Goal: Information Seeking & Learning: Learn about a topic

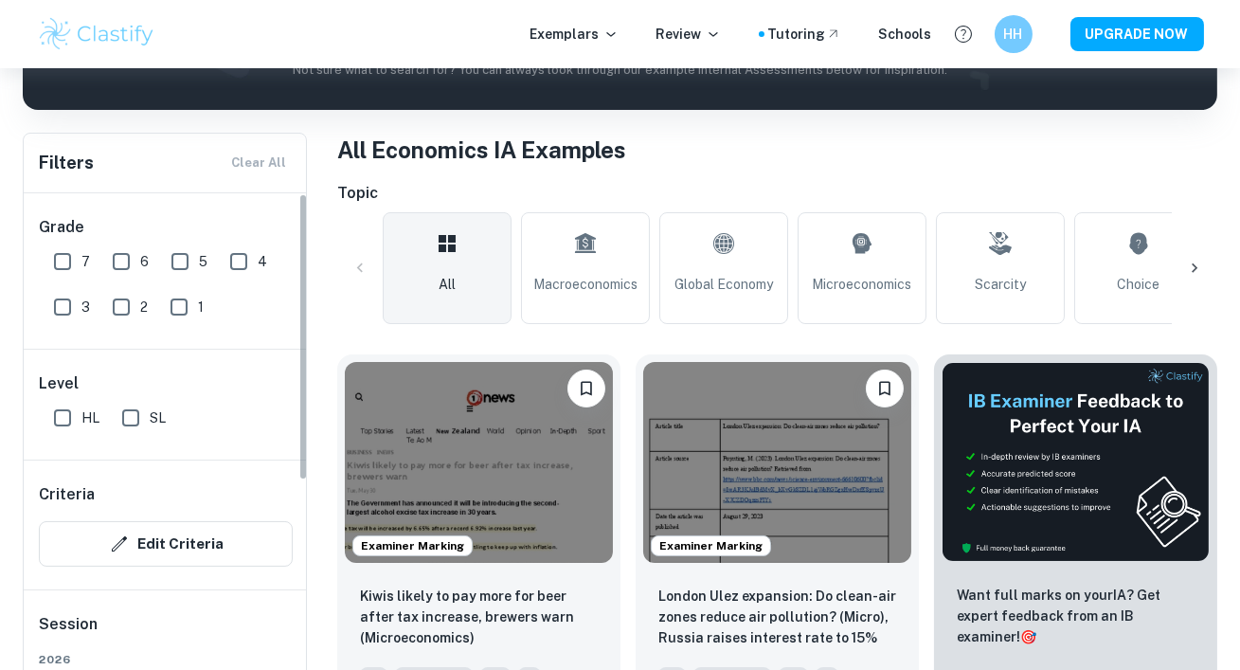
scroll to position [112, 0]
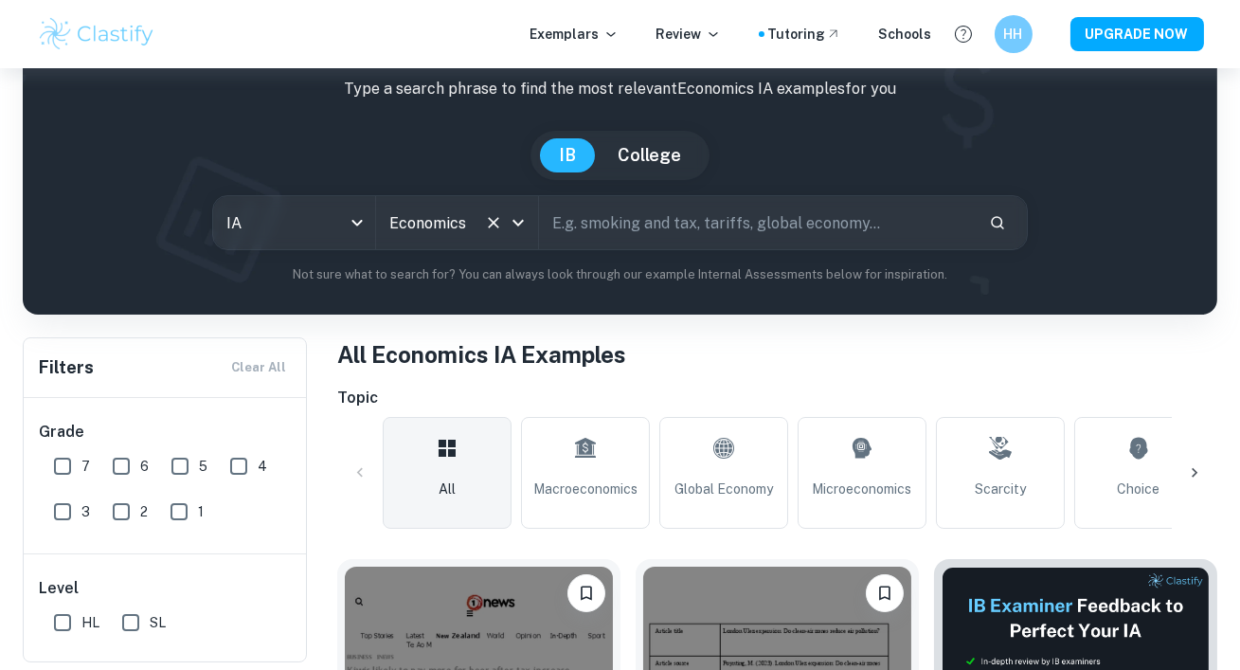
click at [476, 230] on input "Economics" at bounding box center [431, 223] width 92 height 36
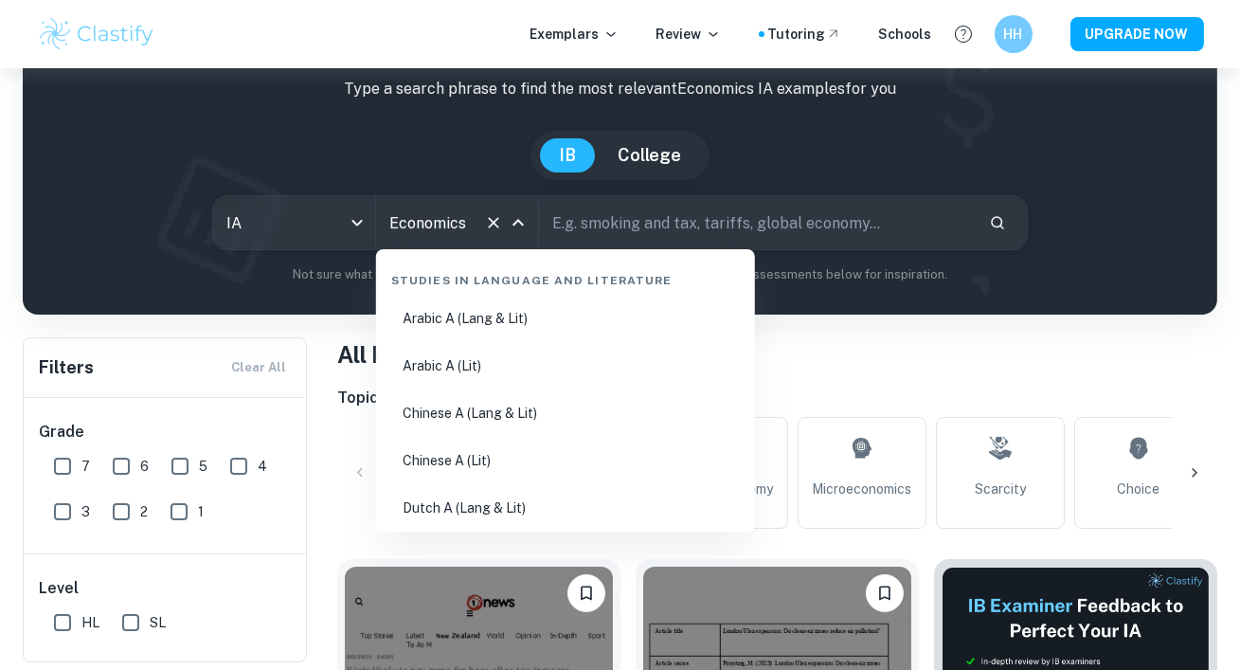
scroll to position [2207, 0]
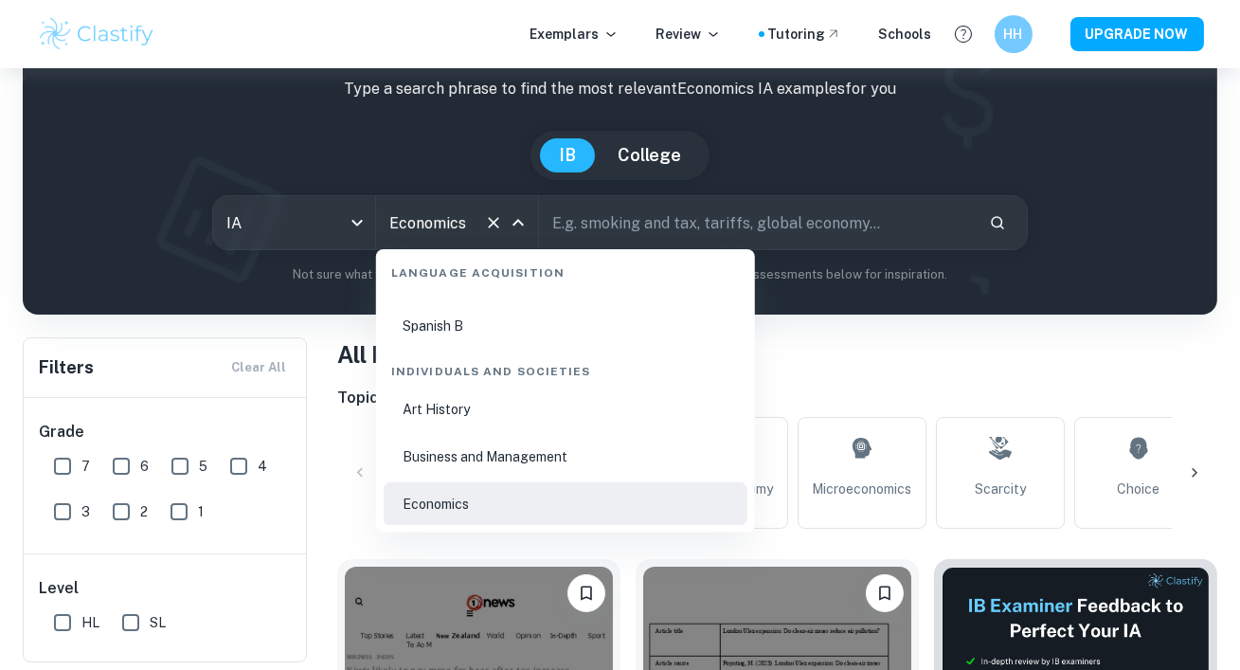
click at [662, 217] on input "text" at bounding box center [756, 222] width 435 height 53
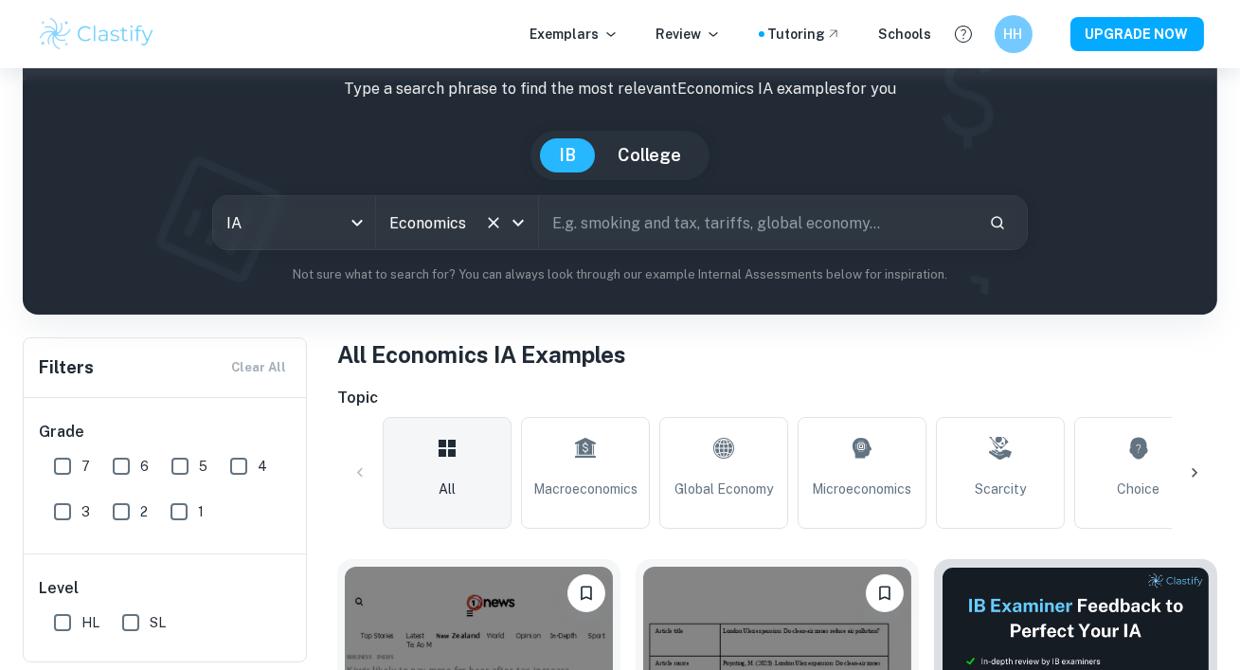
click at [494, 212] on button "Clear" at bounding box center [493, 222] width 27 height 27
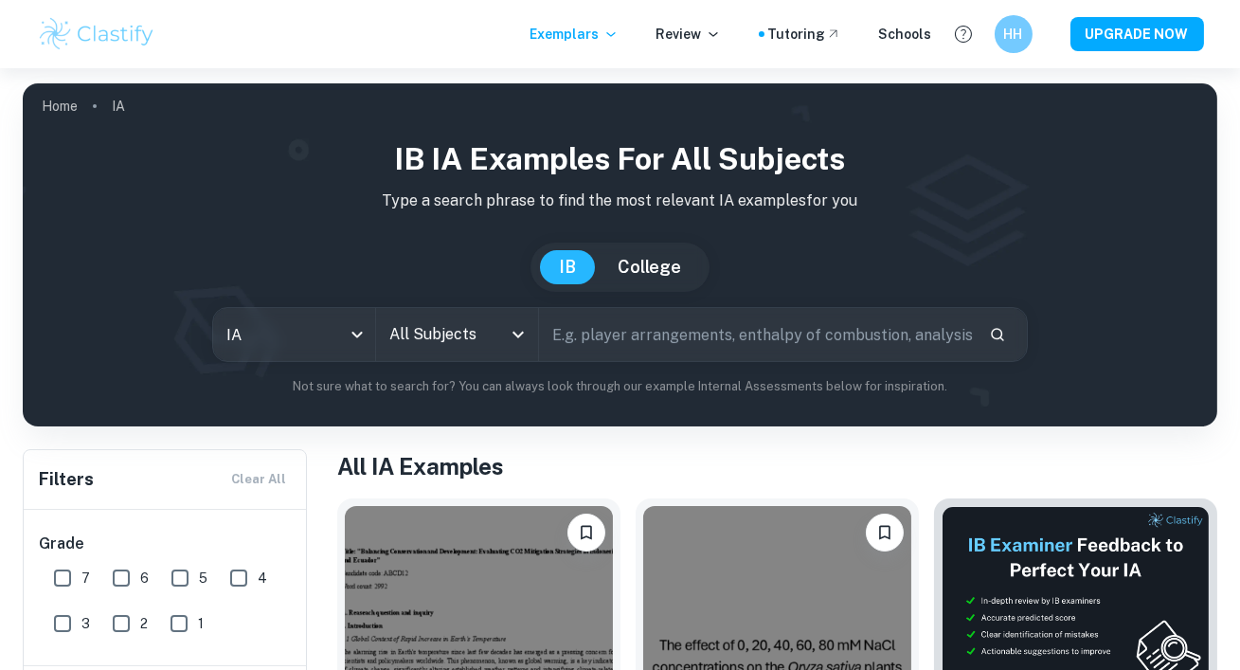
click at [499, 335] on input "All Subjects" at bounding box center [443, 334] width 117 height 36
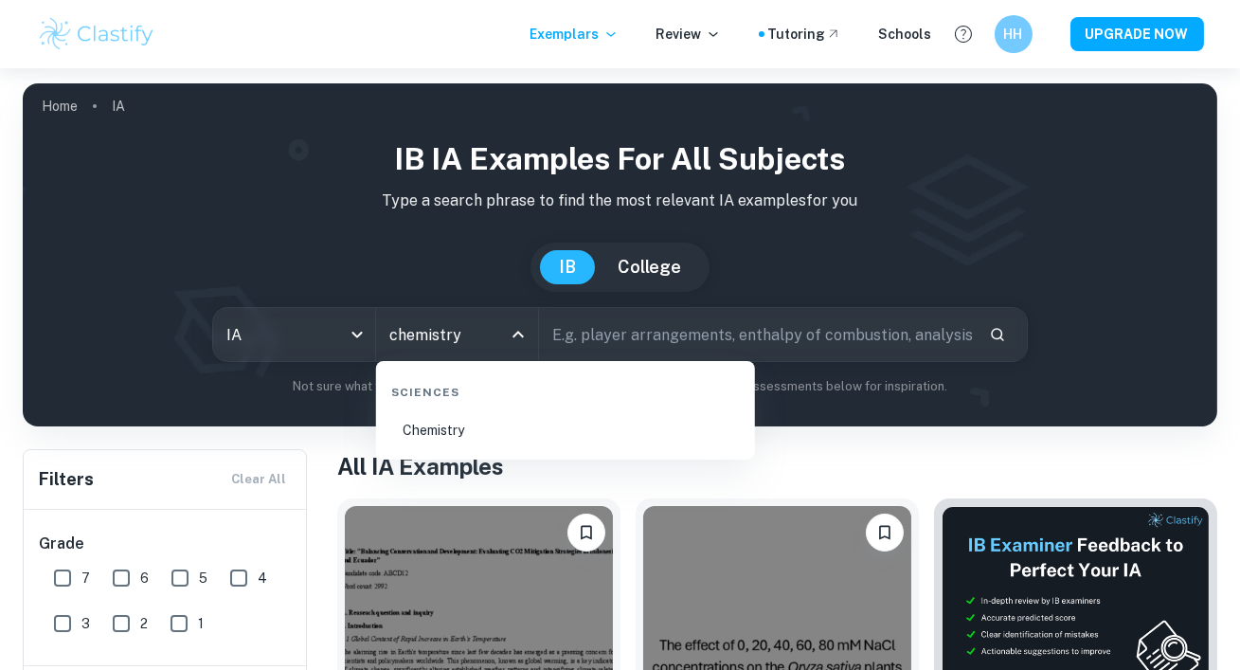
click at [532, 442] on li "Chemistry" at bounding box center [566, 430] width 364 height 44
type input "Chemistry"
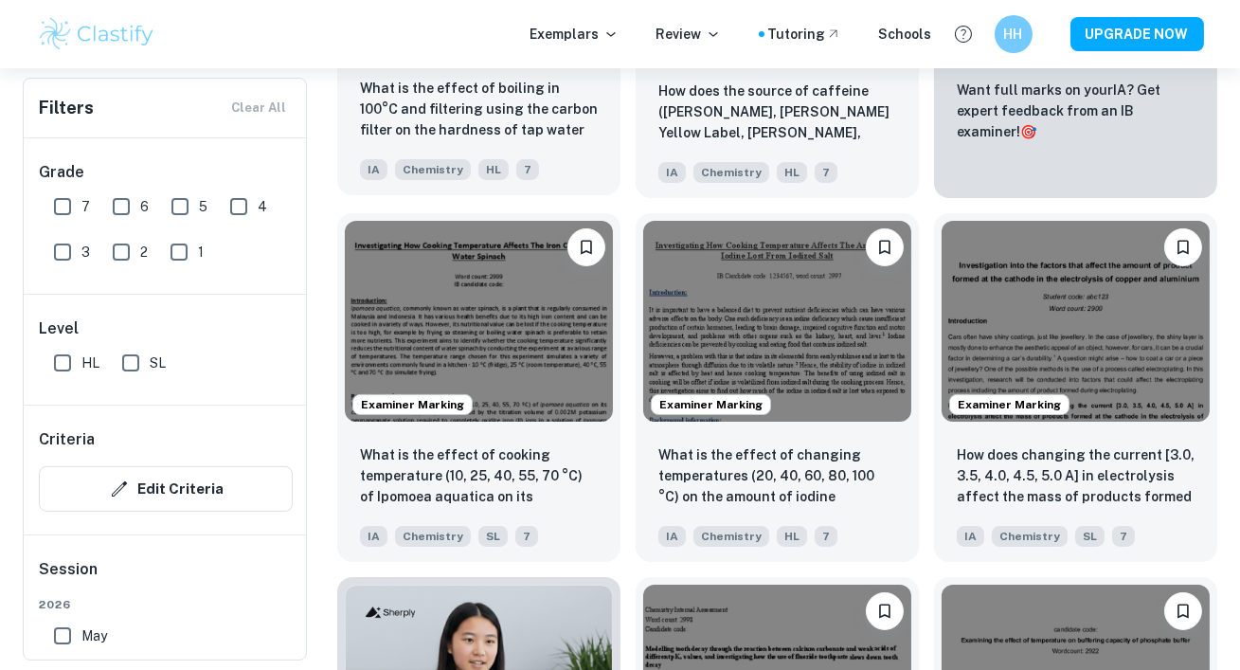
scroll to position [691, 0]
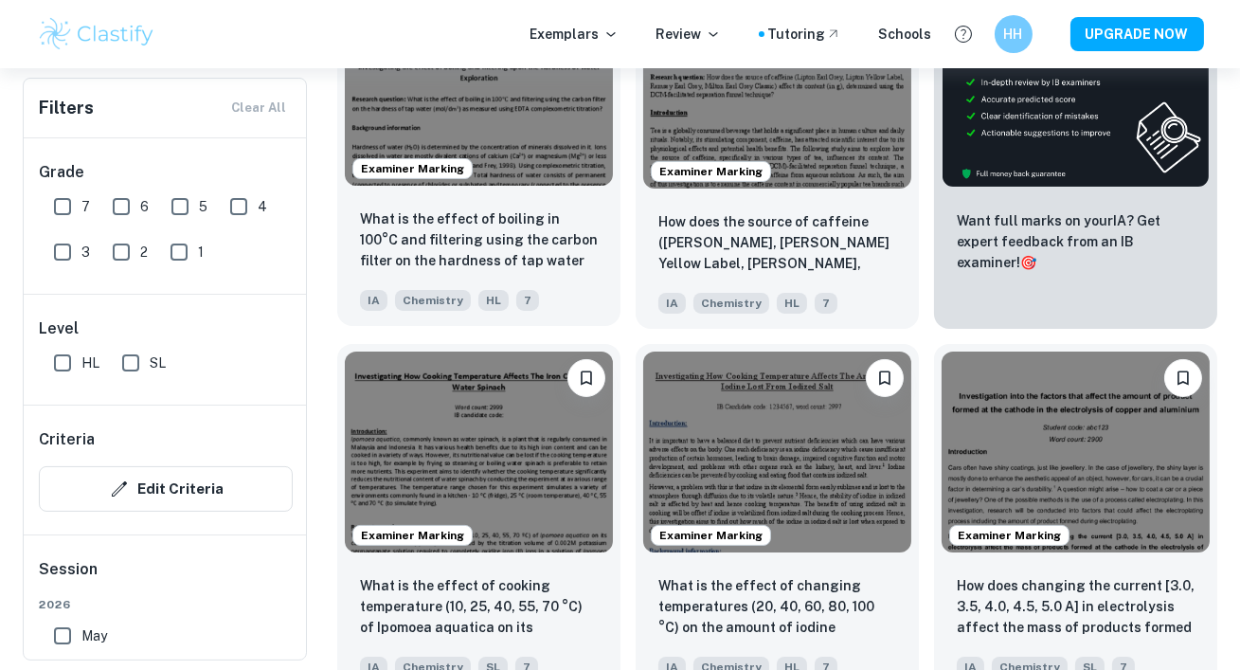
click at [512, 191] on div "Examiner Marking" at bounding box center [478, 85] width 283 height 216
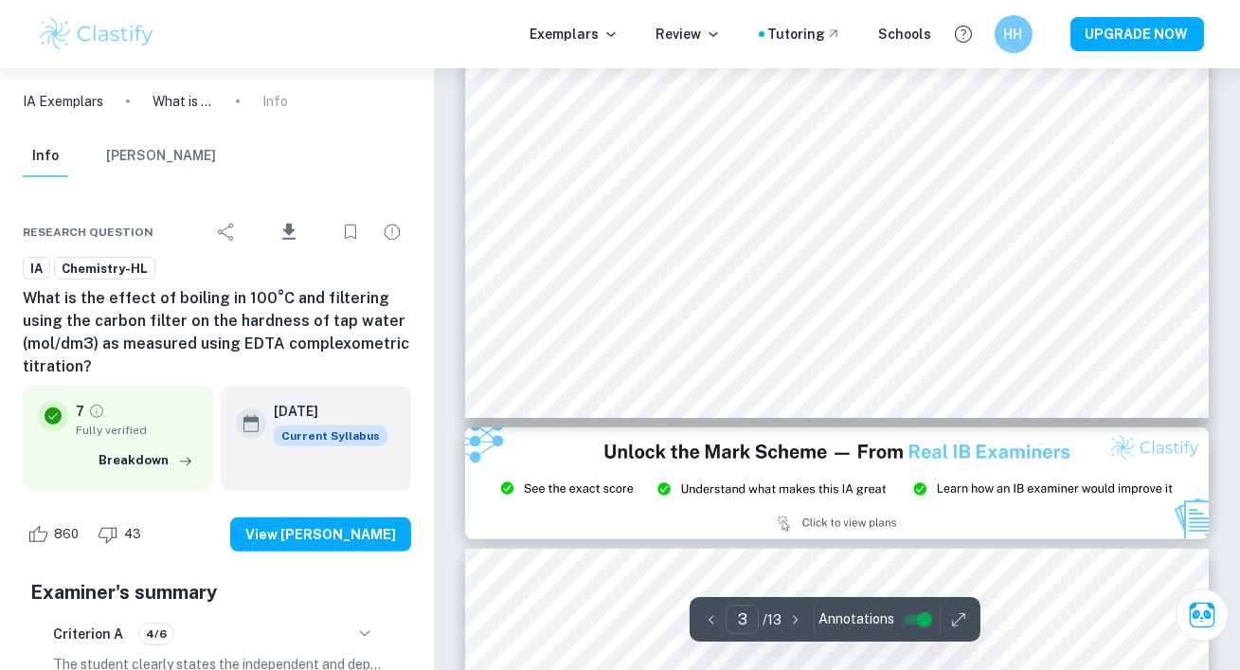
scroll to position [2711, 0]
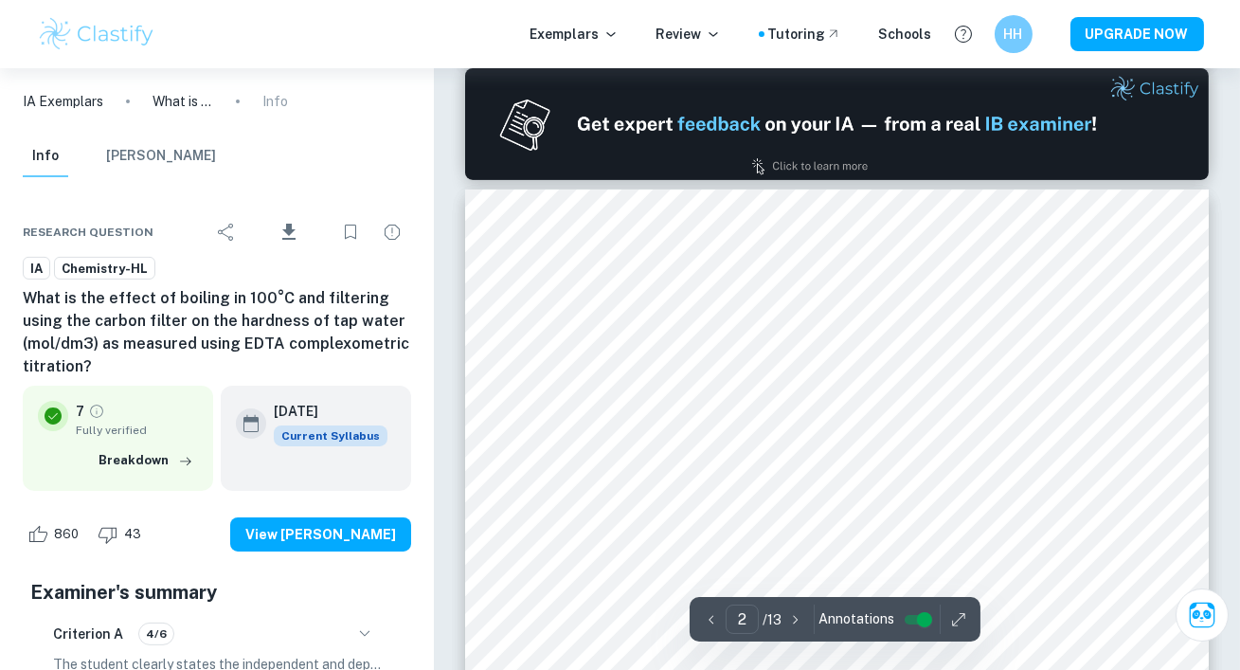
type input "1"
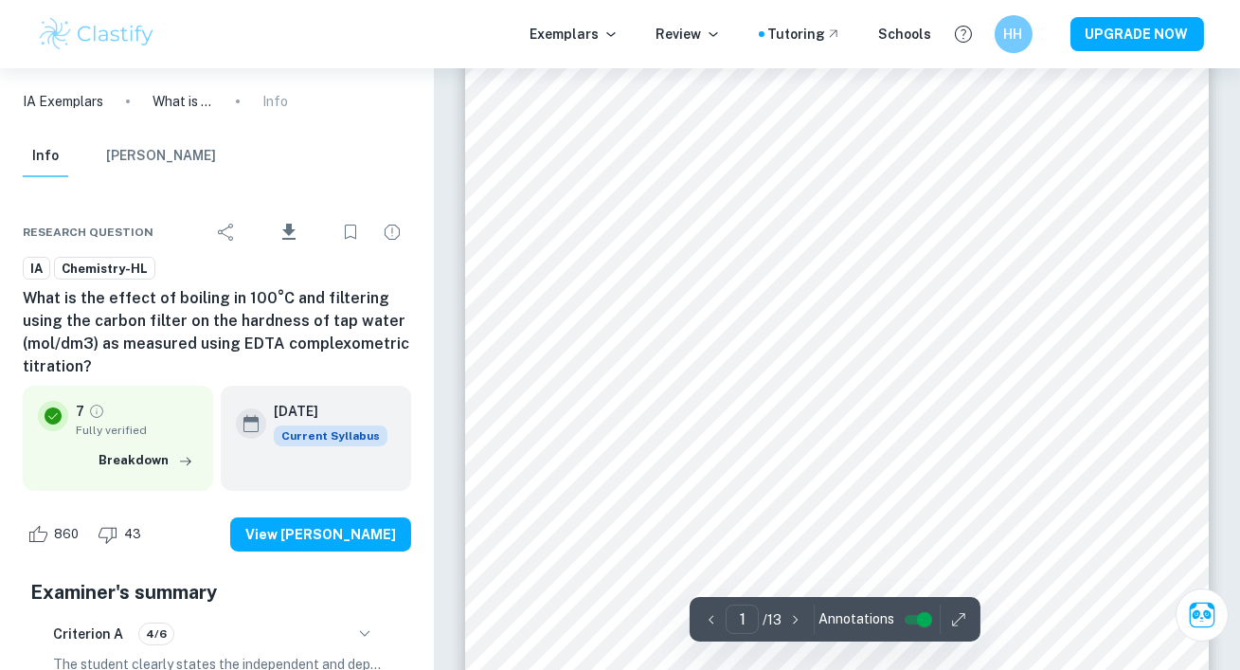
scroll to position [0, 0]
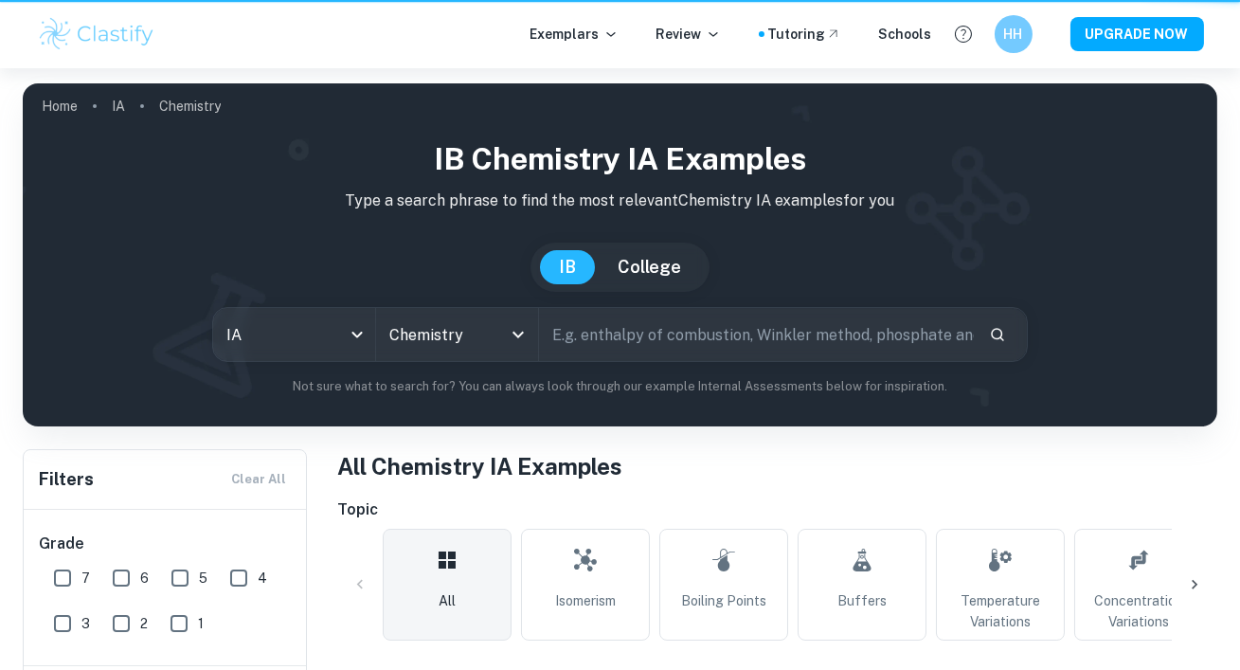
scroll to position [691, 0]
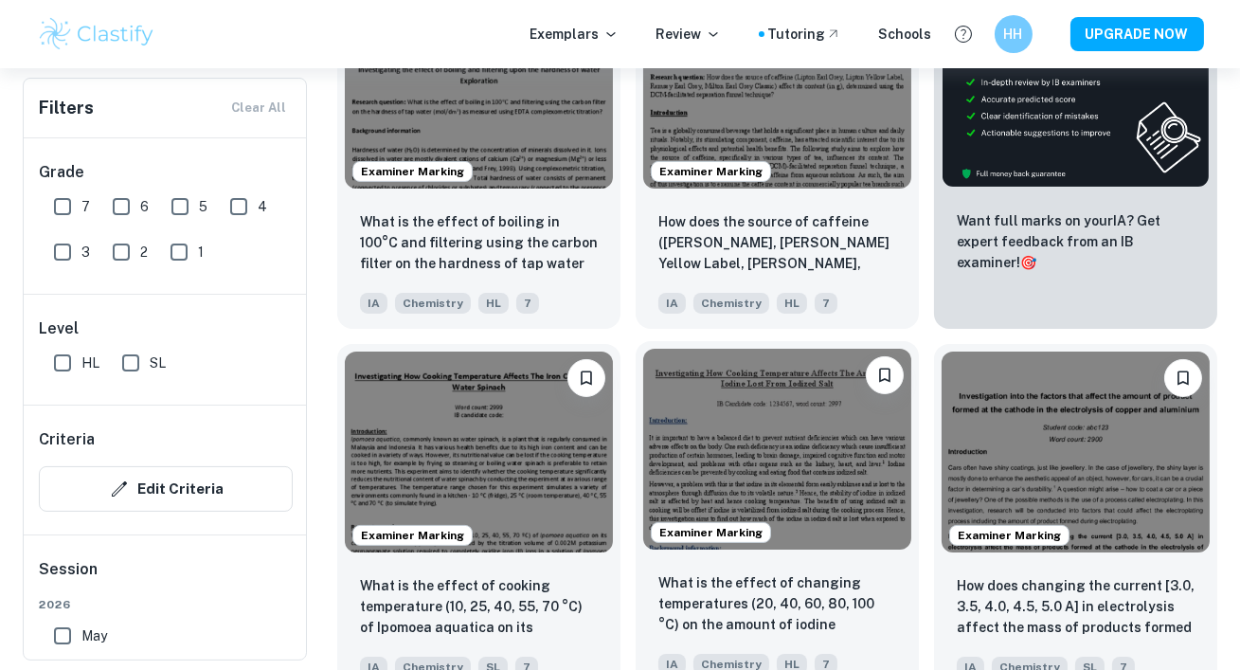
click at [781, 494] on img at bounding box center [777, 449] width 268 height 201
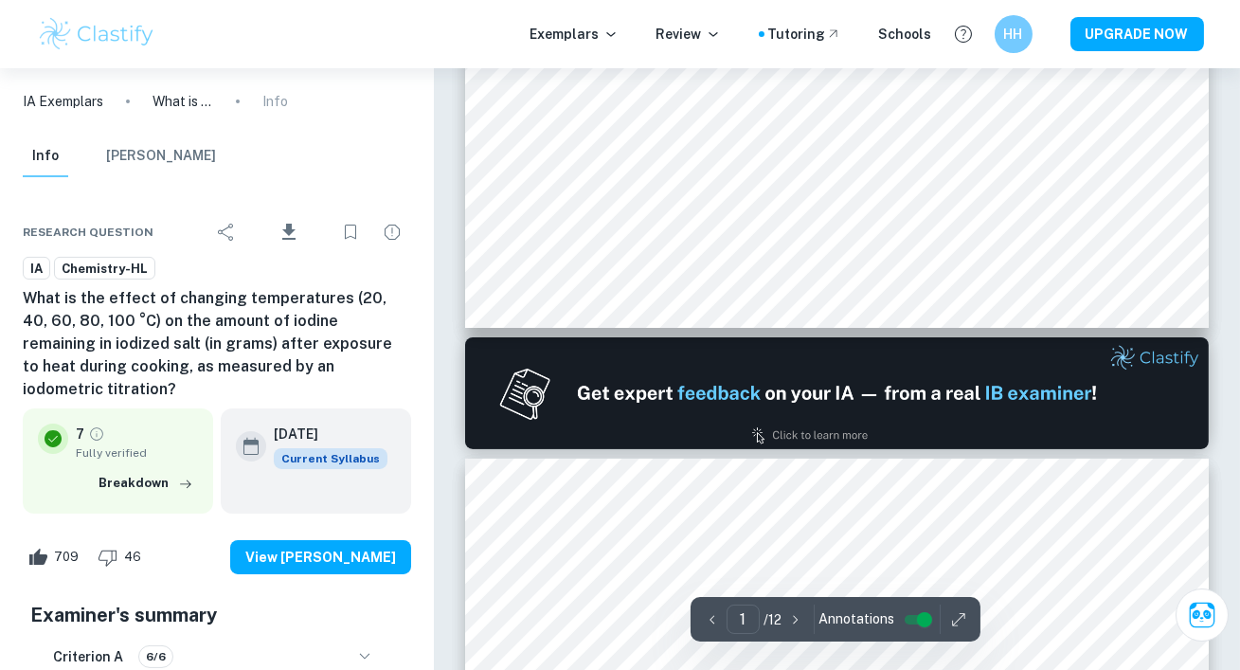
scroll to position [535, 0]
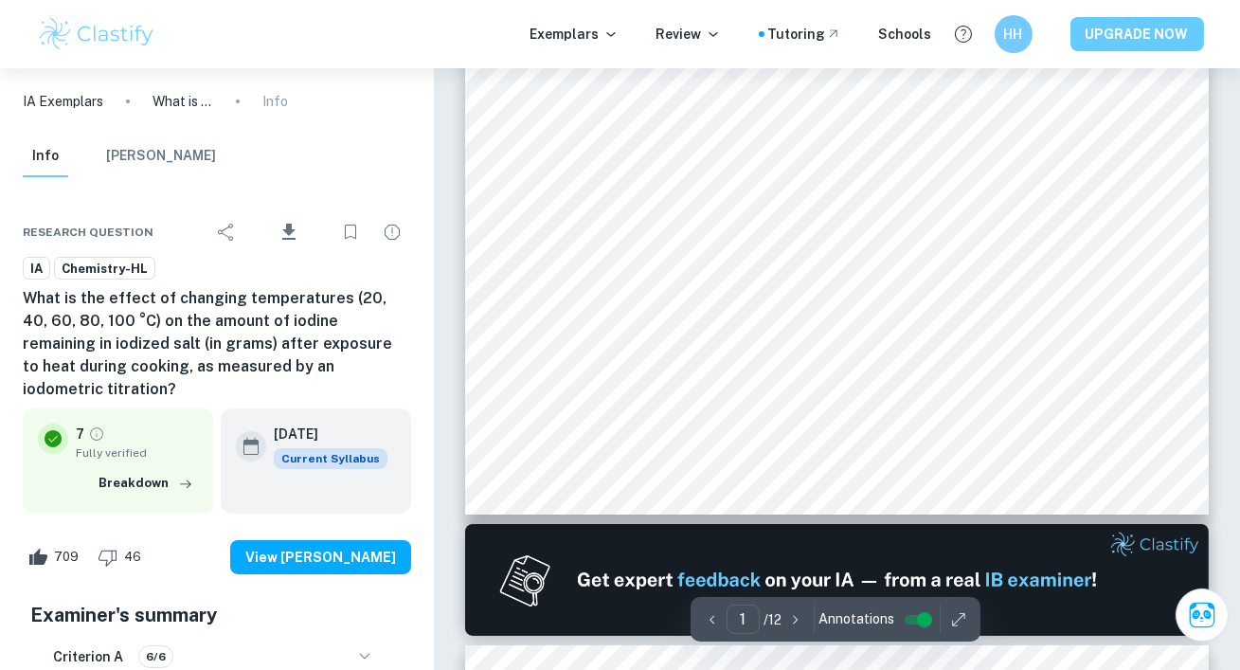
click at [1097, 50] on button "UPGRADE NOW" at bounding box center [1137, 34] width 134 height 34
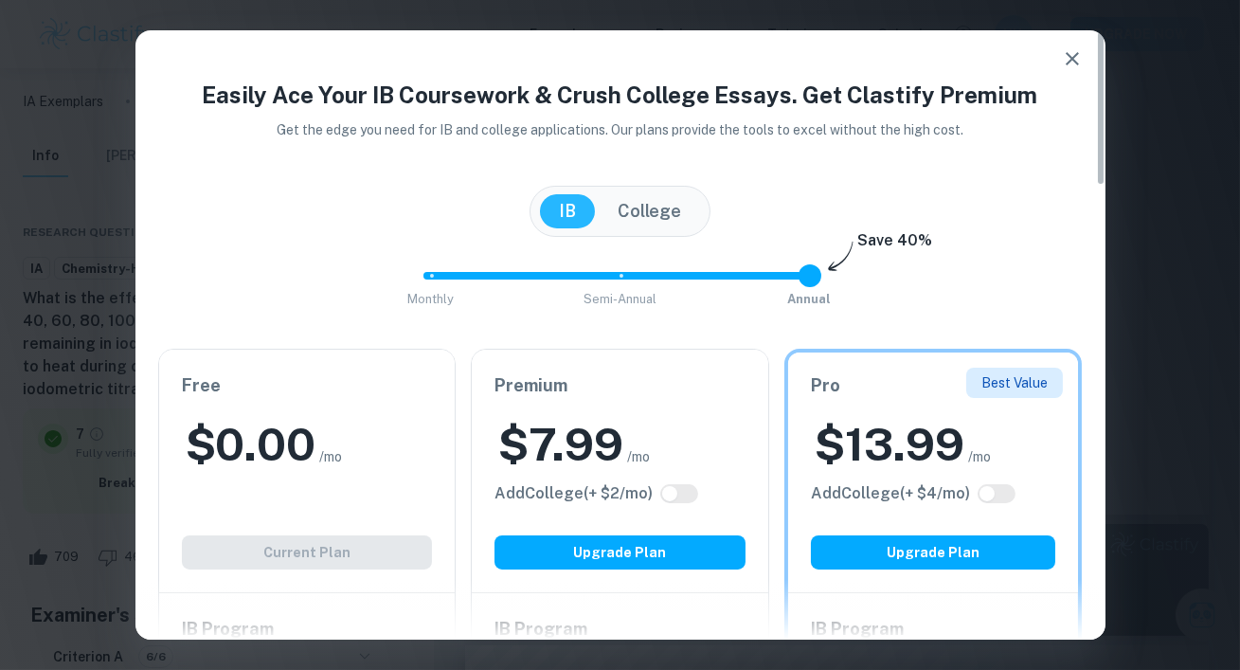
click at [1070, 68] on icon "button" at bounding box center [1072, 58] width 23 height 23
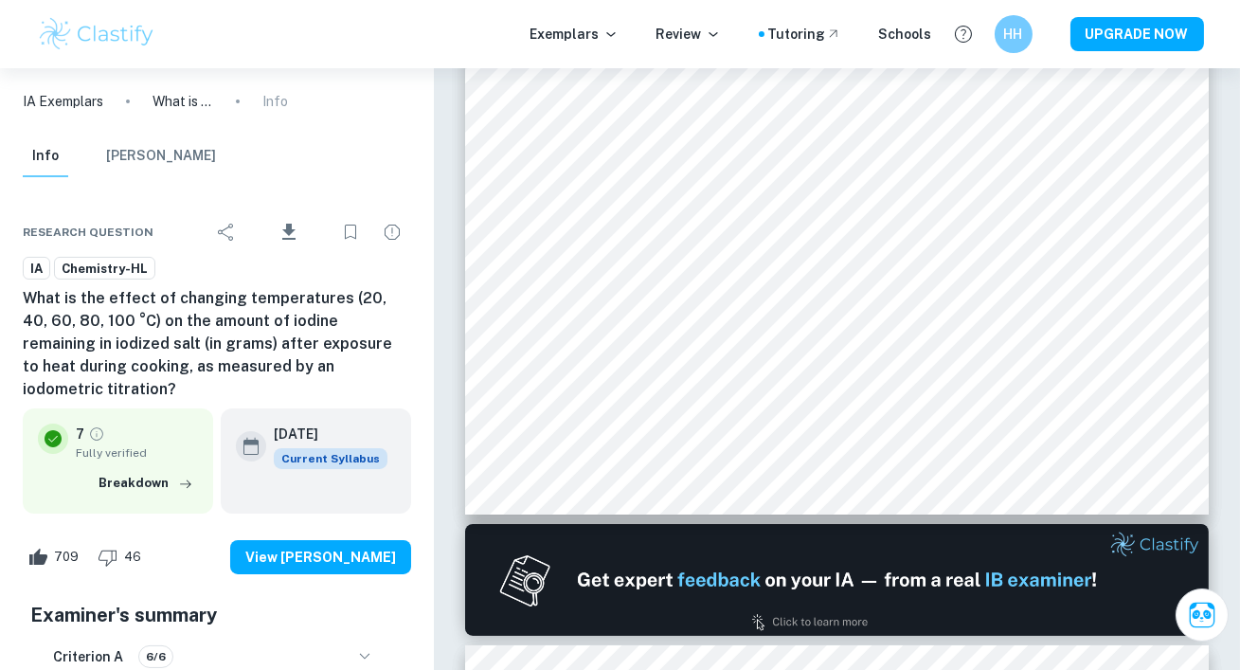
click at [985, 29] on div "Exemplars Review Tutoring Schools HH UPGRADE NOW" at bounding box center [620, 34] width 1212 height 38
click at [1011, 29] on h6 "HH" at bounding box center [1012, 35] width 23 height 22
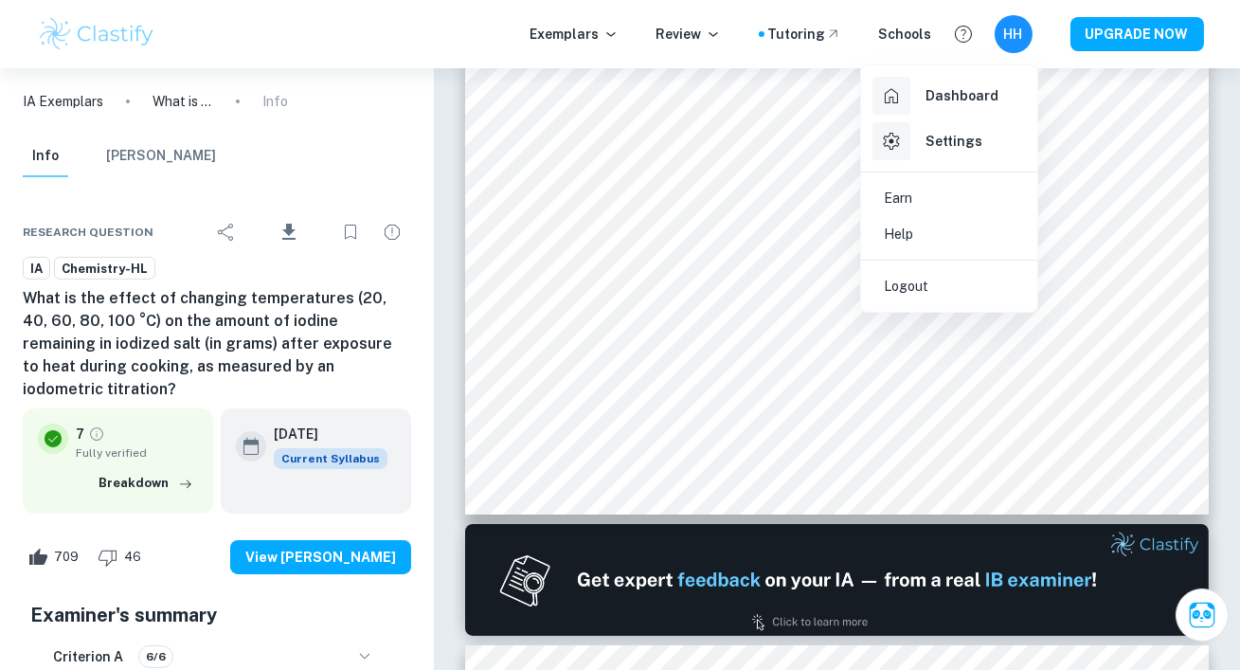
click at [941, 139] on h6 "Settings" at bounding box center [953, 141] width 57 height 21
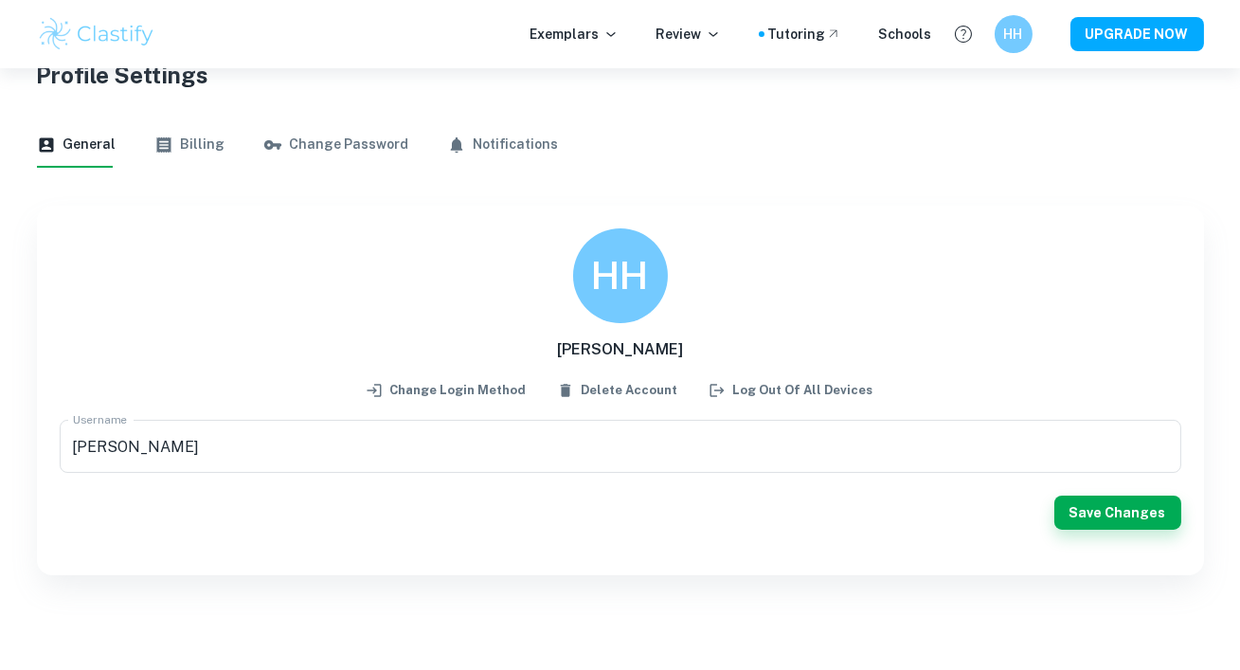
scroll to position [61, 0]
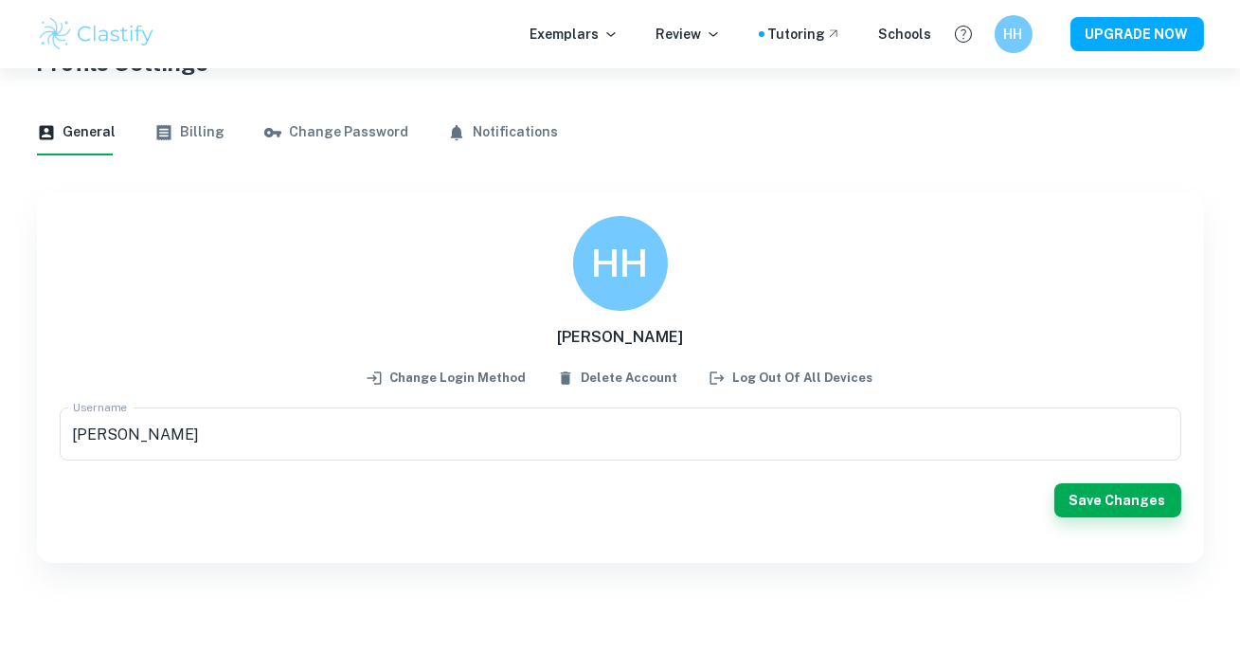
click at [154, 137] on icon "button" at bounding box center [163, 132] width 19 height 19
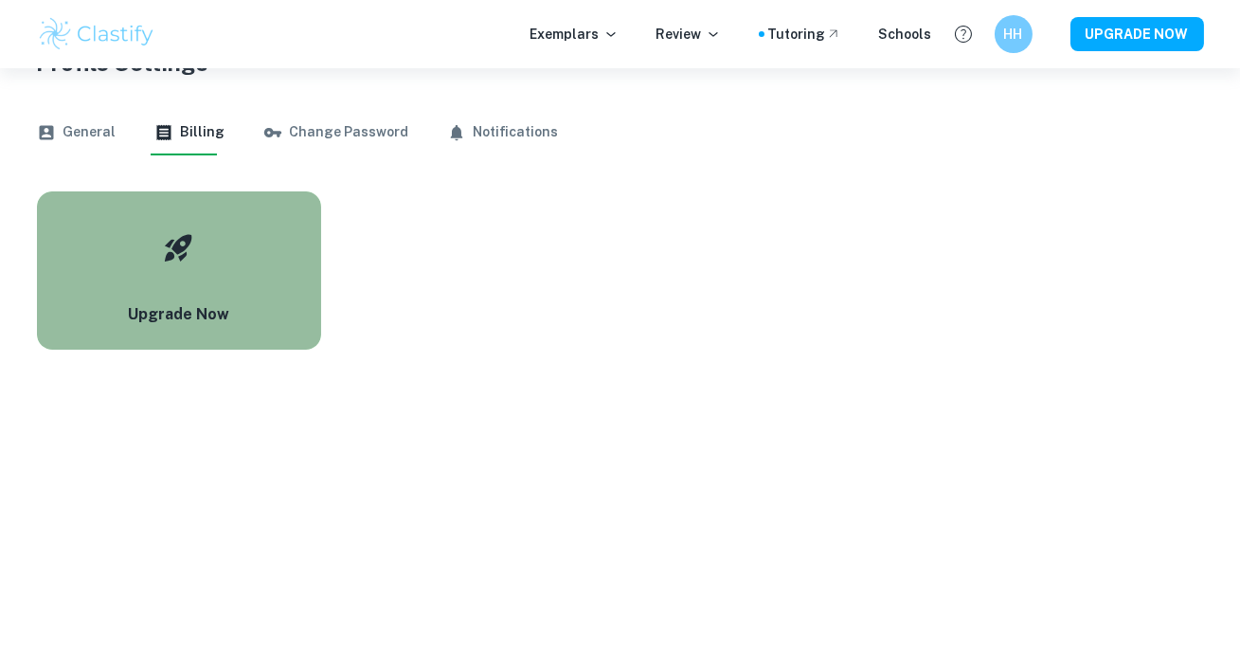
click at [203, 278] on button "Upgrade Now" at bounding box center [179, 270] width 284 height 158
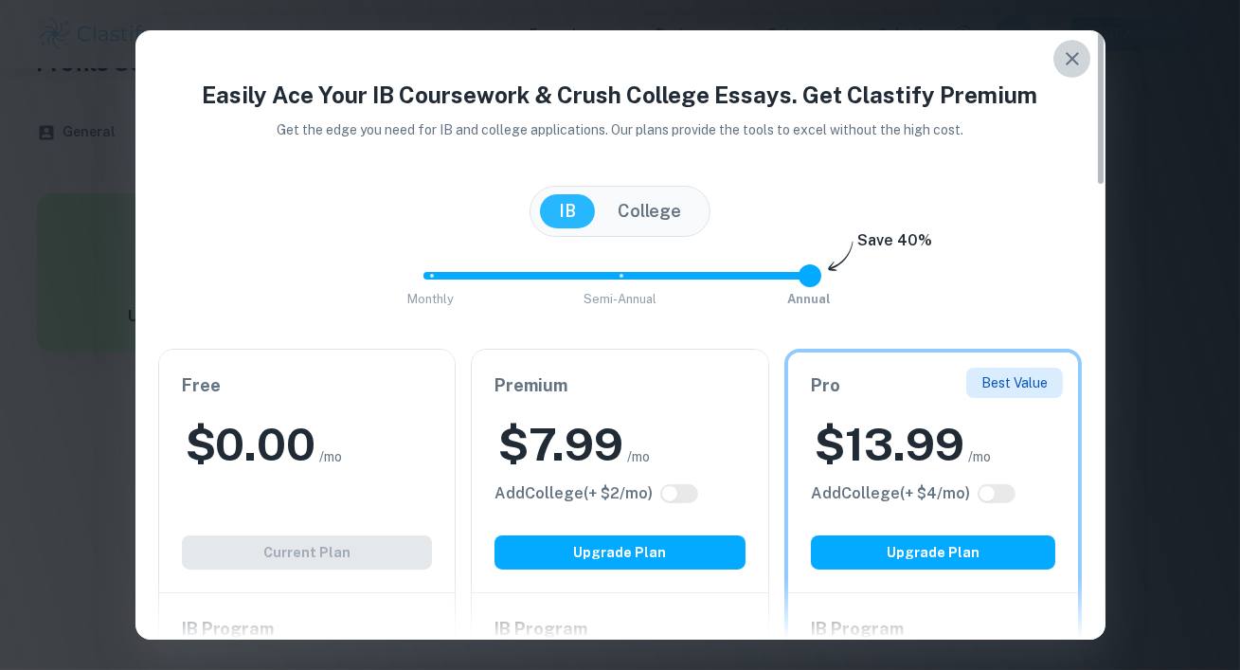
click at [1065, 73] on button "button" at bounding box center [1072, 59] width 38 height 38
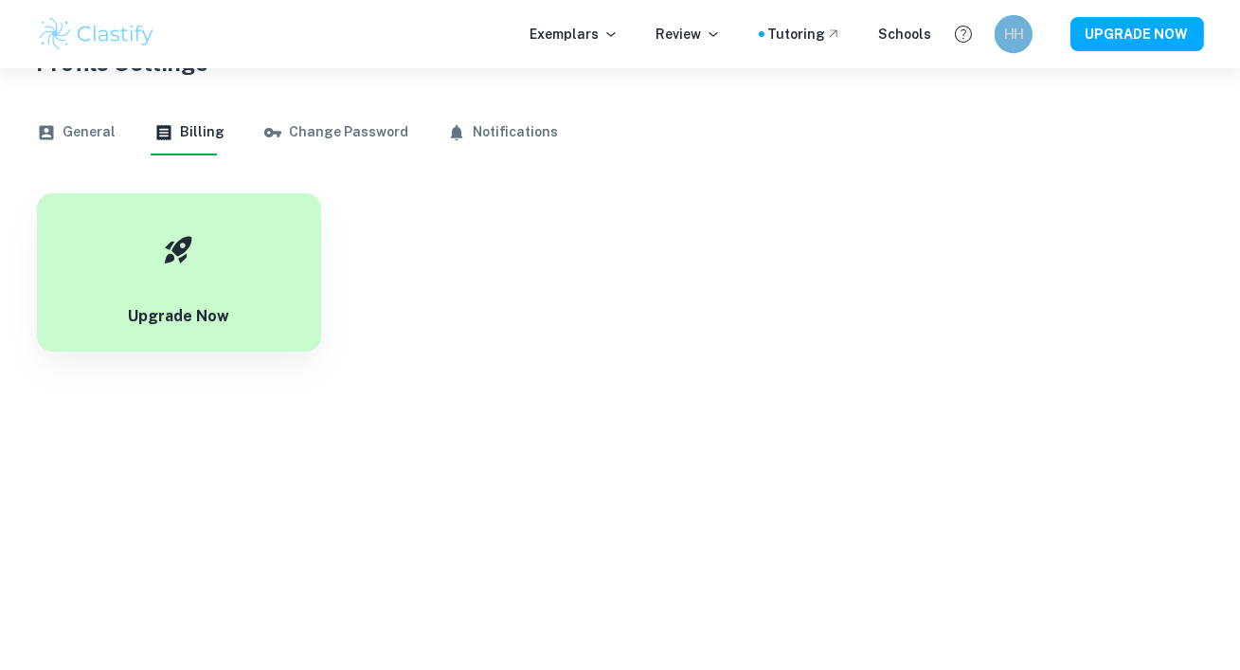
click at [1023, 23] on div "HH" at bounding box center [1013, 34] width 38 height 38
click at [958, 284] on li "Logout" at bounding box center [949, 285] width 161 height 36
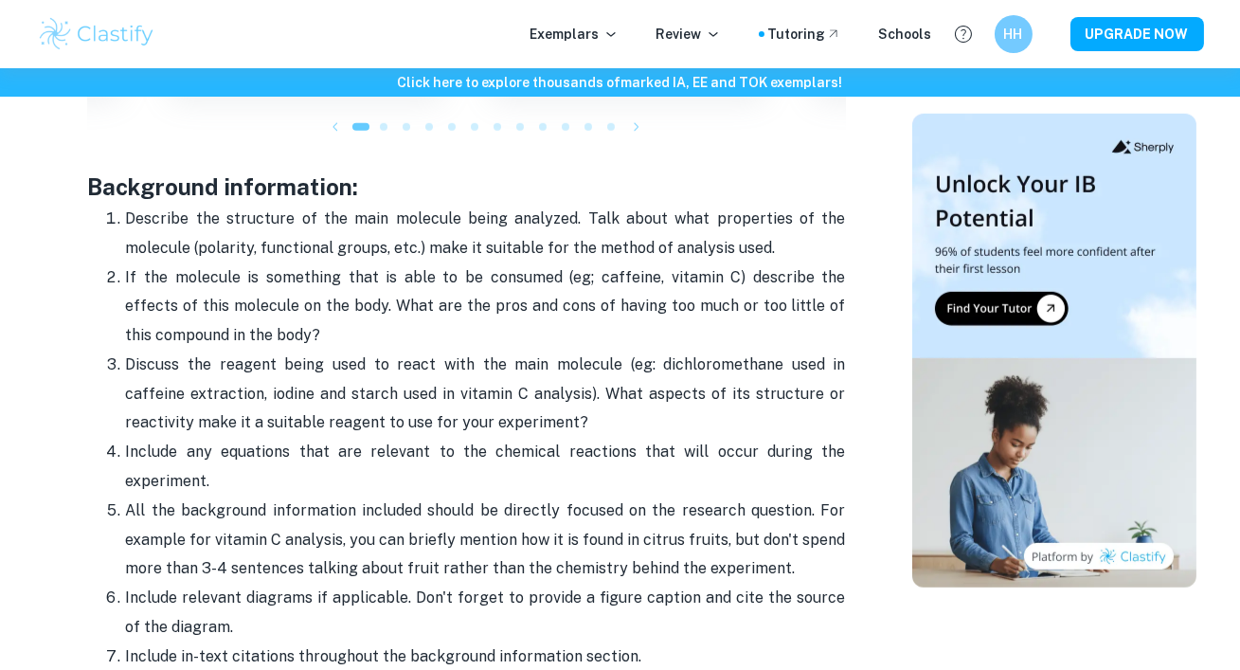
scroll to position [2520, 0]
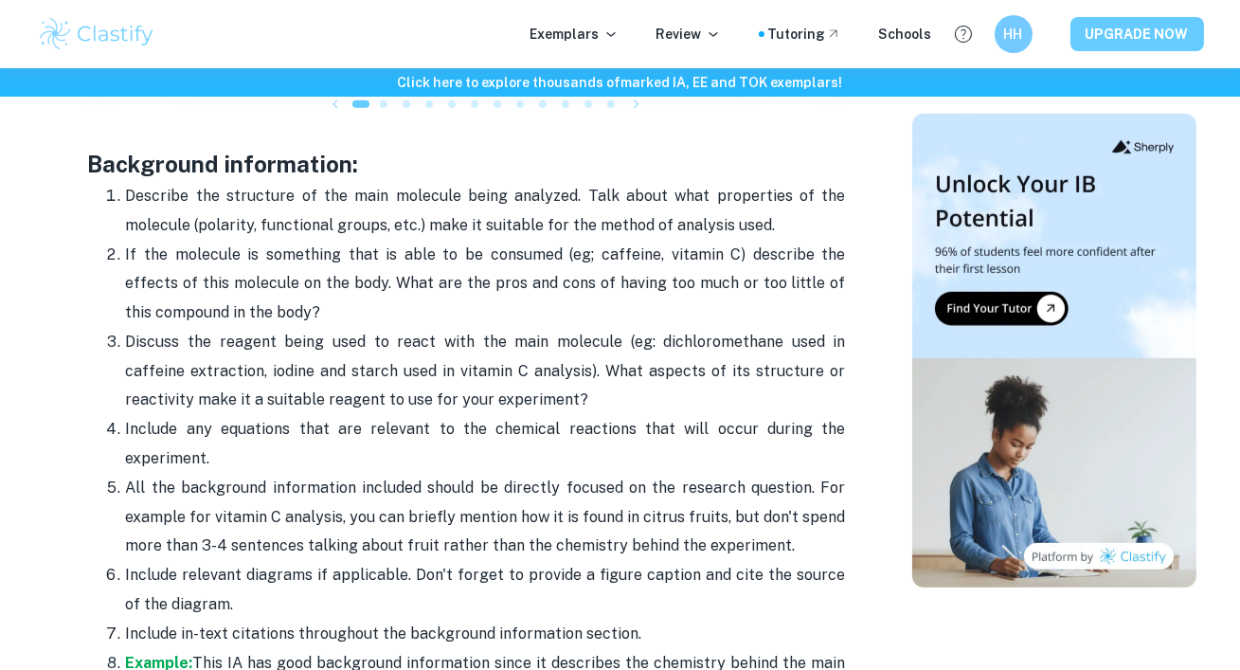
click at [1181, 42] on button "UPGRADE NOW" at bounding box center [1137, 34] width 134 height 34
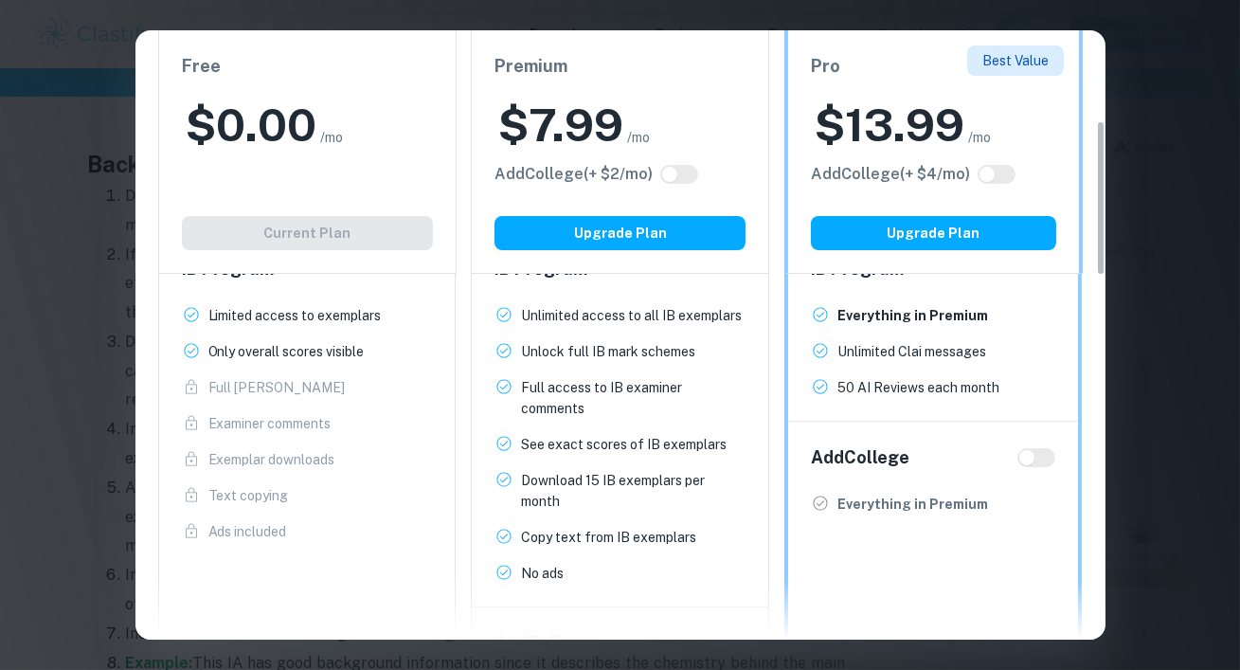
scroll to position [323, 0]
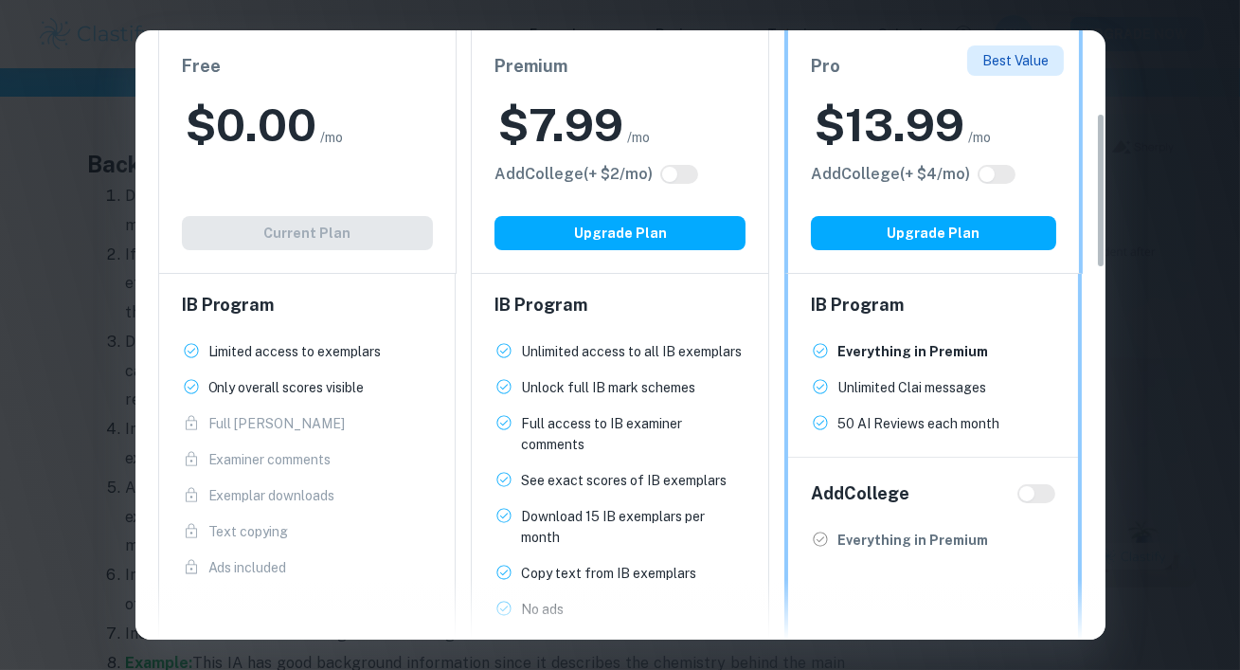
click at [1186, 194] on div "Easily Ace Your IB Coursework & Crush College Essays. Get Clastify Premium Get …" at bounding box center [620, 335] width 1240 height 670
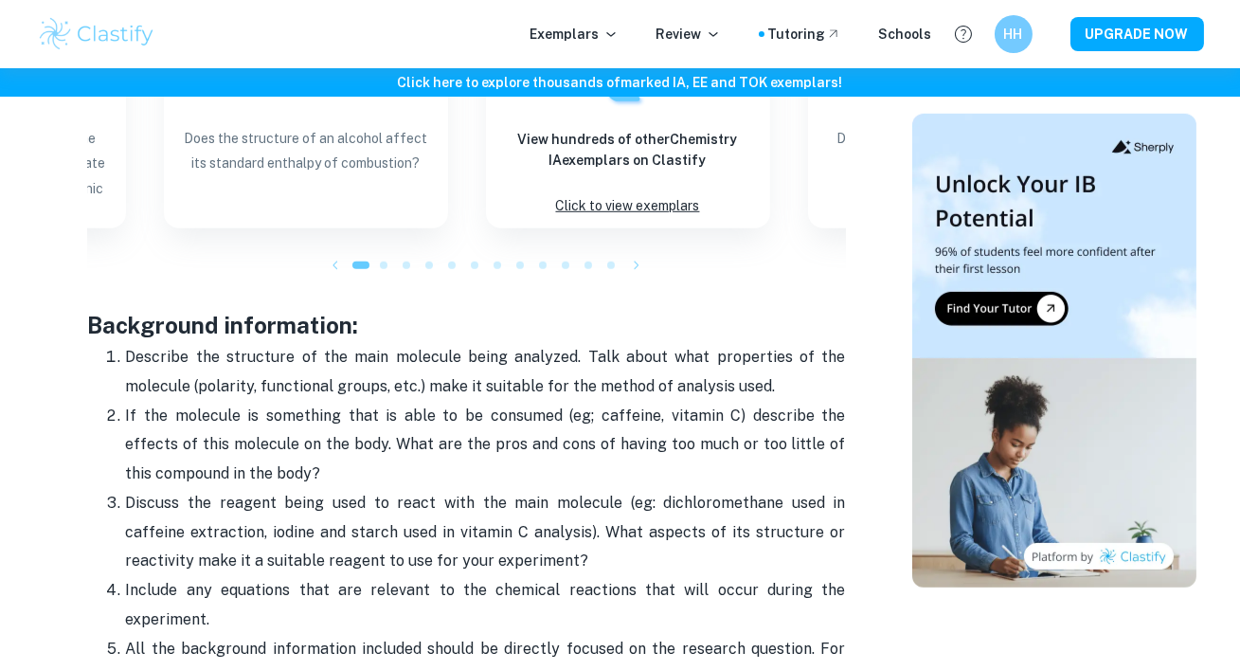
scroll to position [2270, 0]
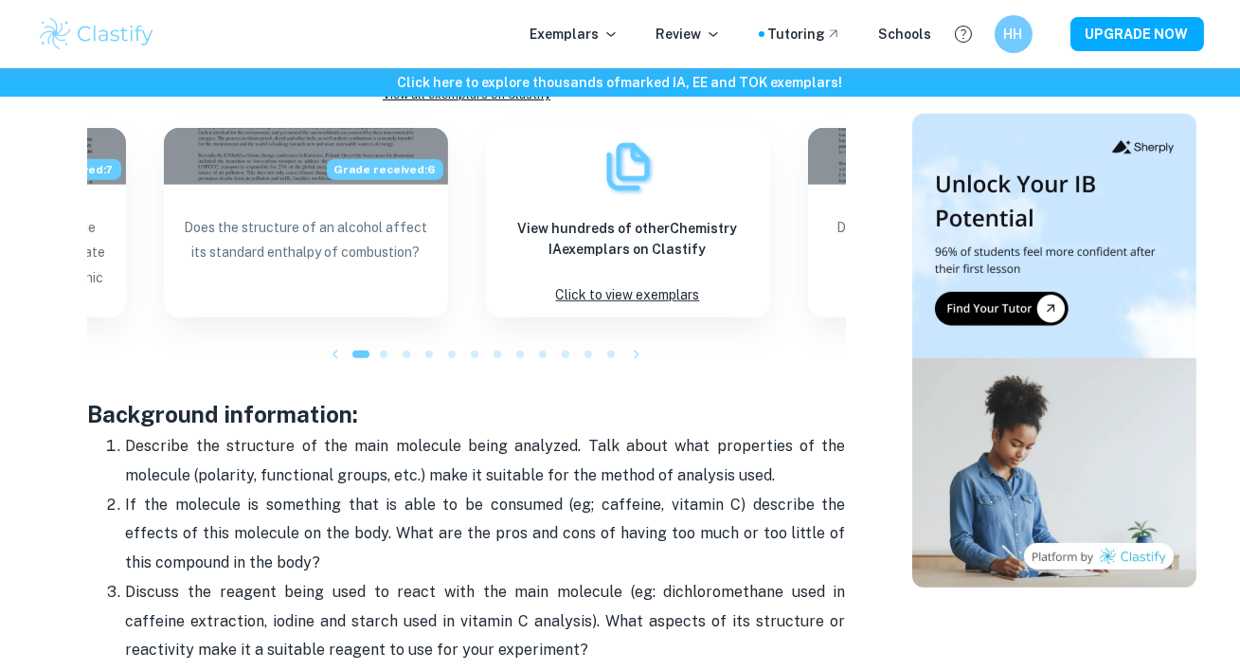
click at [764, 31] on div at bounding box center [762, 34] width 6 height 6
click at [802, 35] on div "Tutoring" at bounding box center [804, 34] width 73 height 21
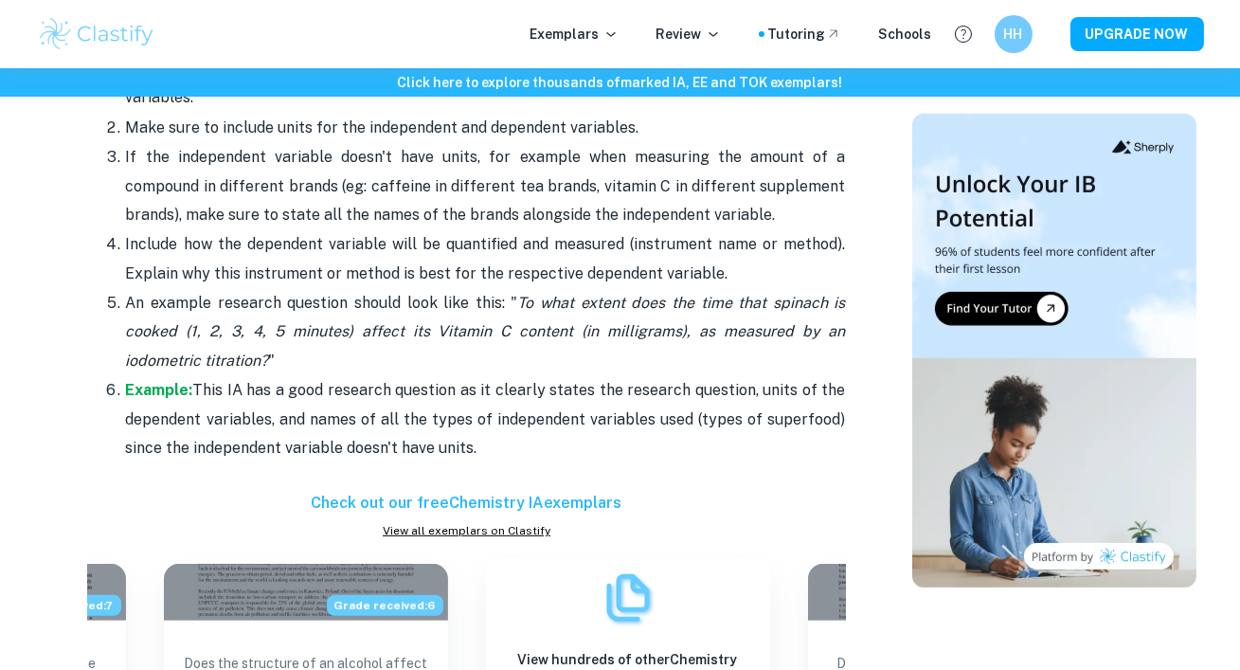
scroll to position [1803, 0]
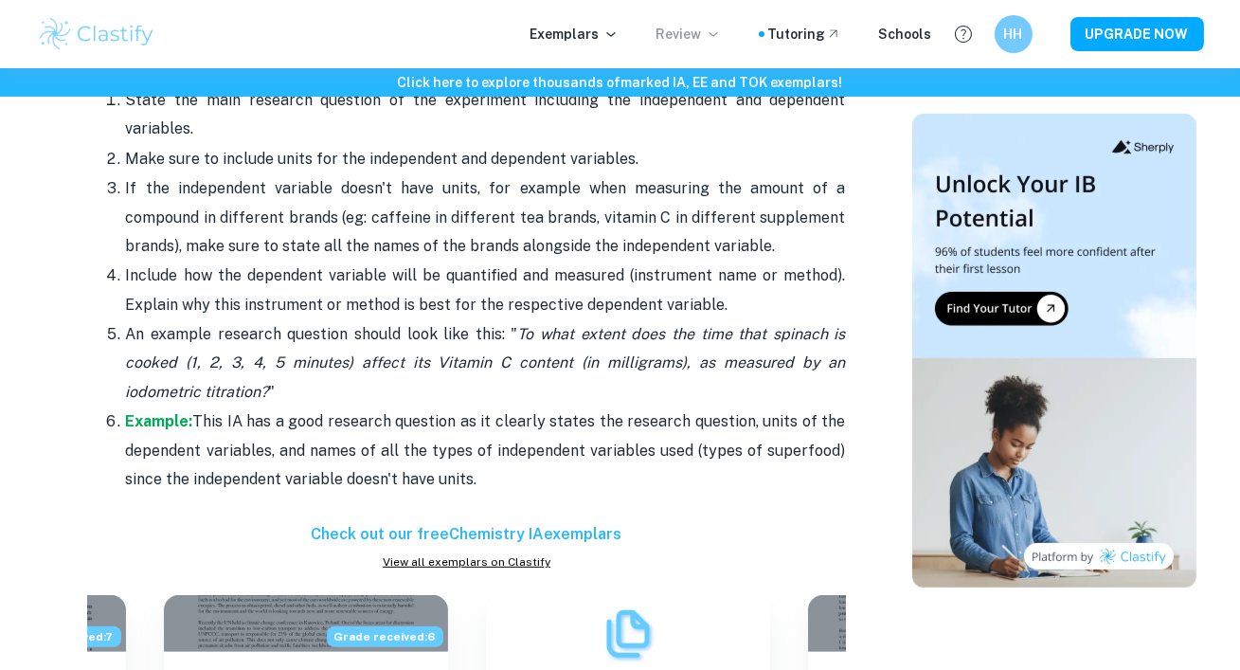
click at [721, 42] on p "Review" at bounding box center [688, 34] width 64 height 21
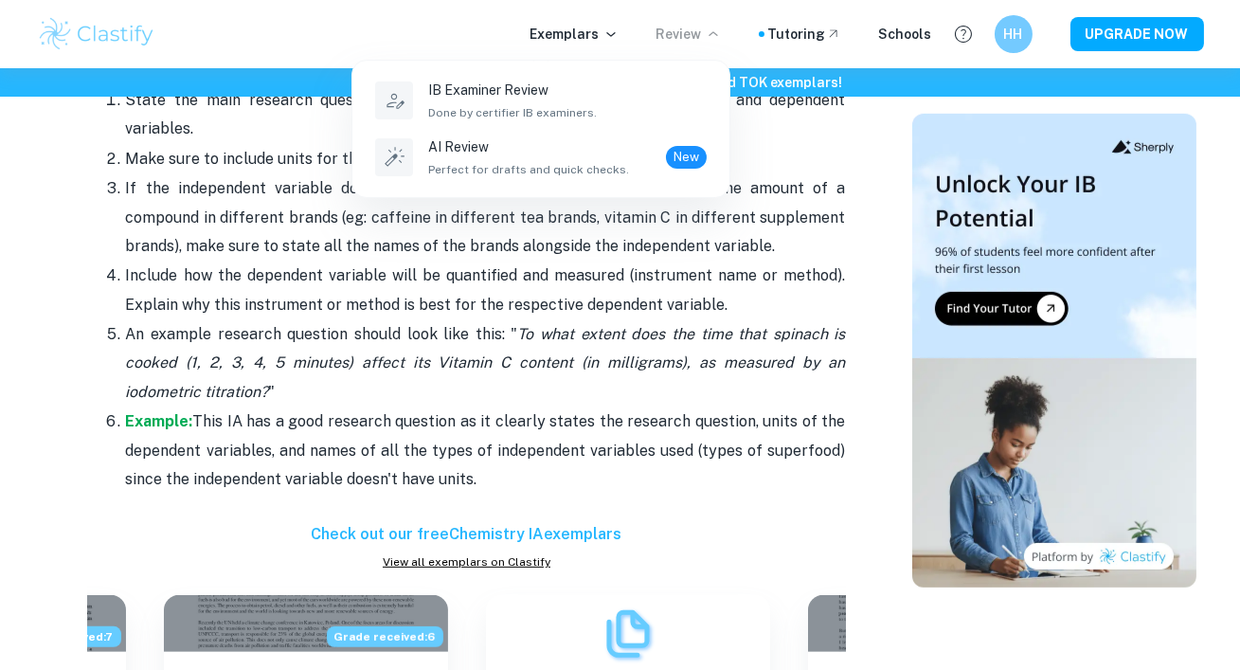
click at [600, 41] on div at bounding box center [620, 335] width 1240 height 670
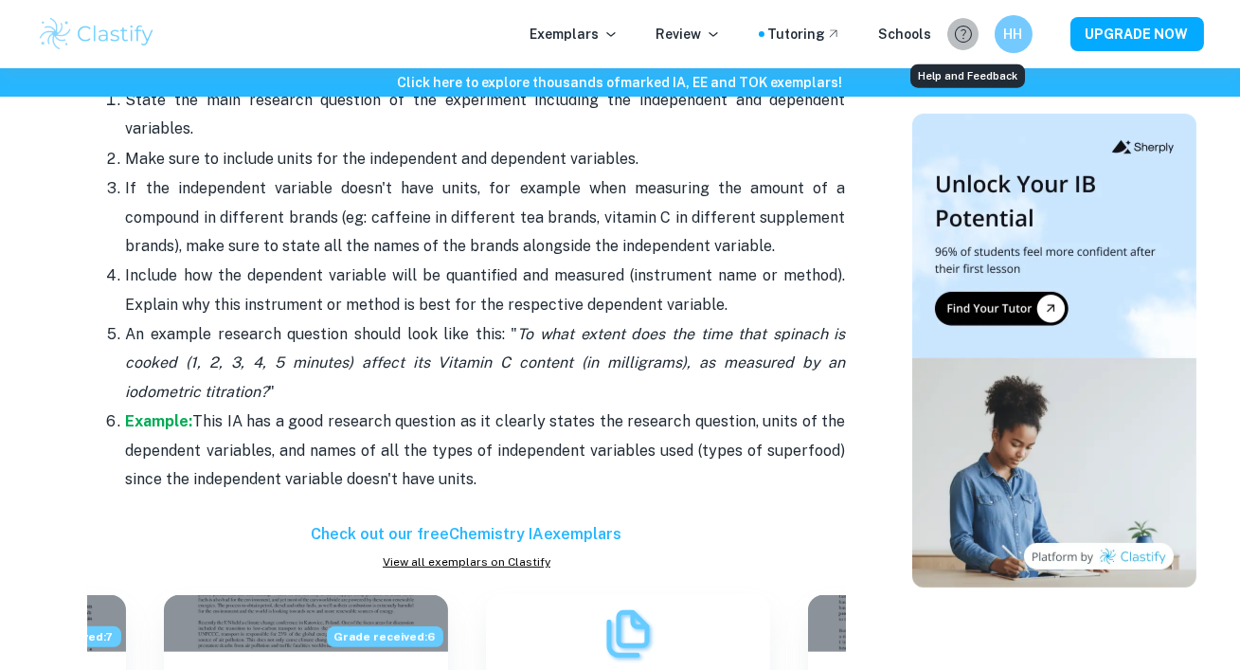
click at [958, 34] on icon "Help and Feedback" at bounding box center [963, 34] width 23 height 23
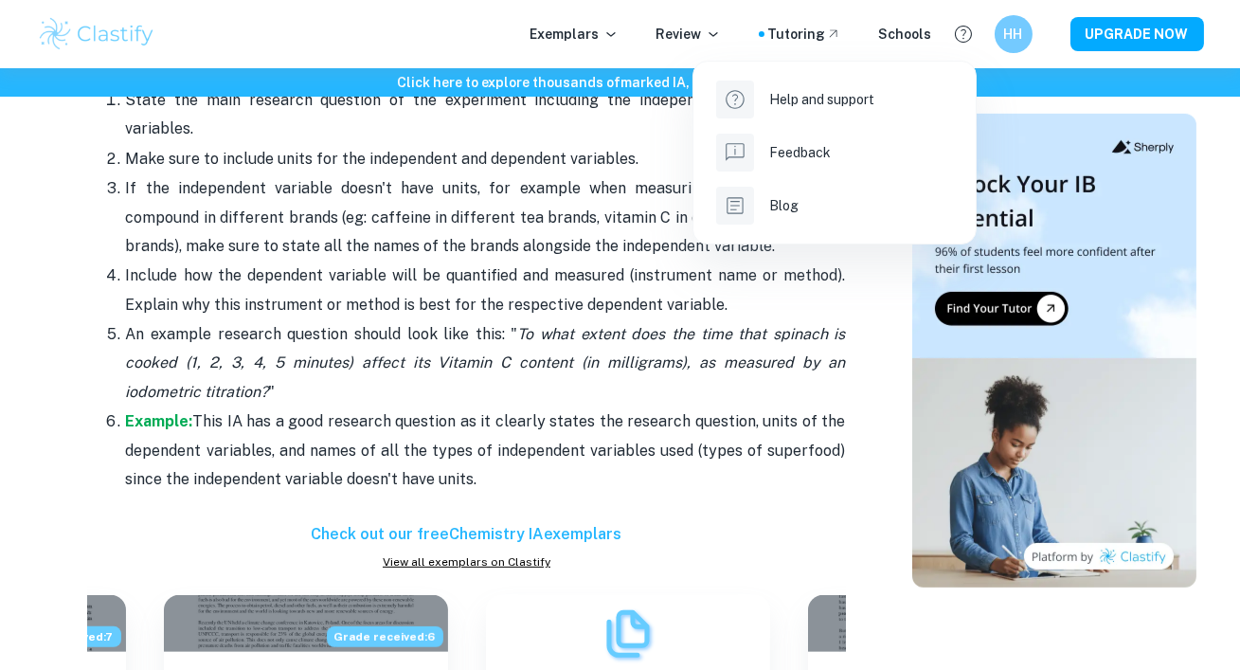
click at [933, 31] on div at bounding box center [620, 335] width 1240 height 670
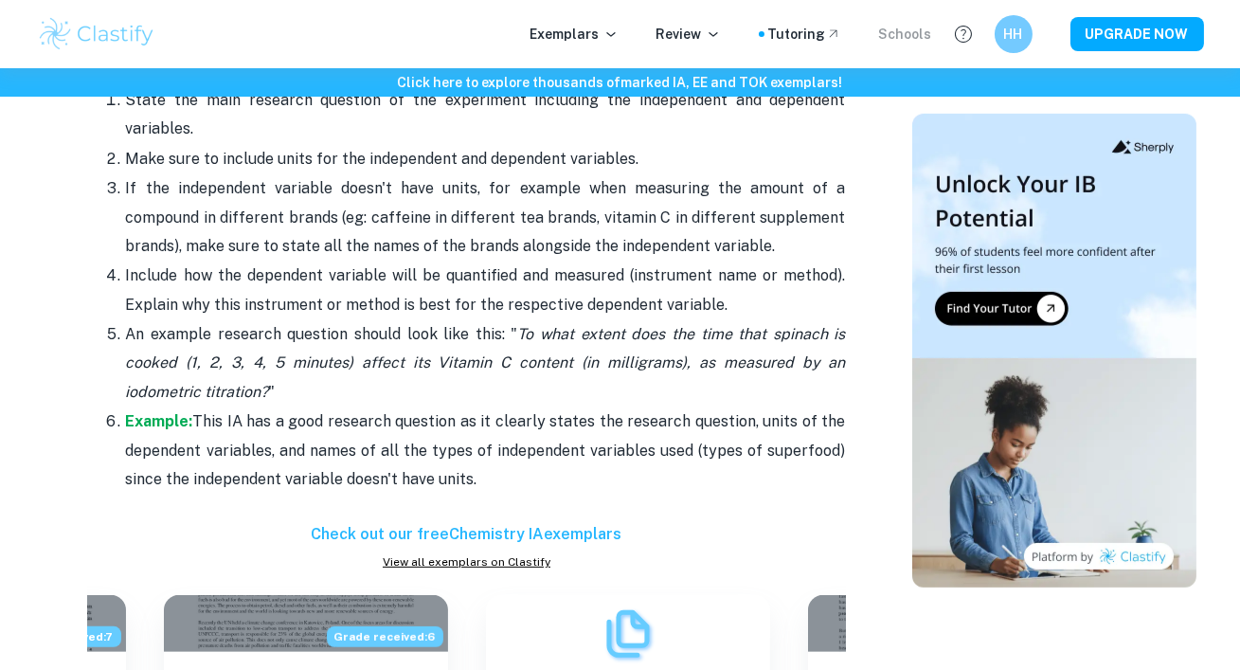
click at [911, 31] on div "Schools" at bounding box center [905, 34] width 53 height 21
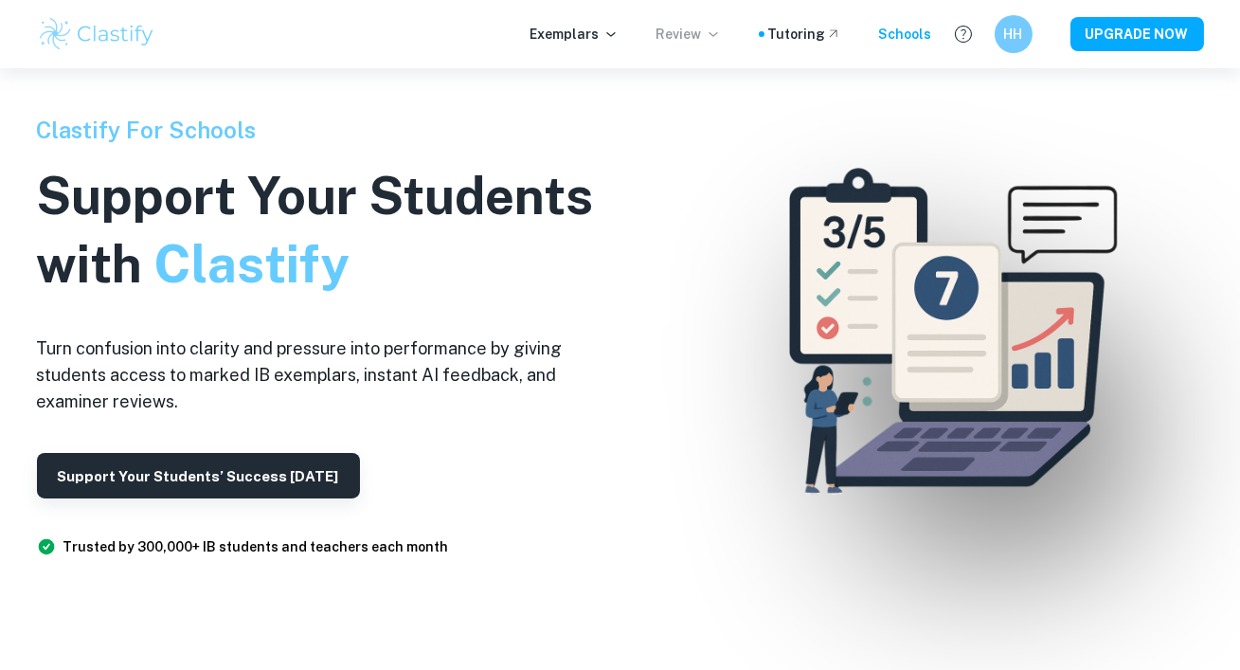
click at [707, 39] on p "Review" at bounding box center [688, 34] width 64 height 21
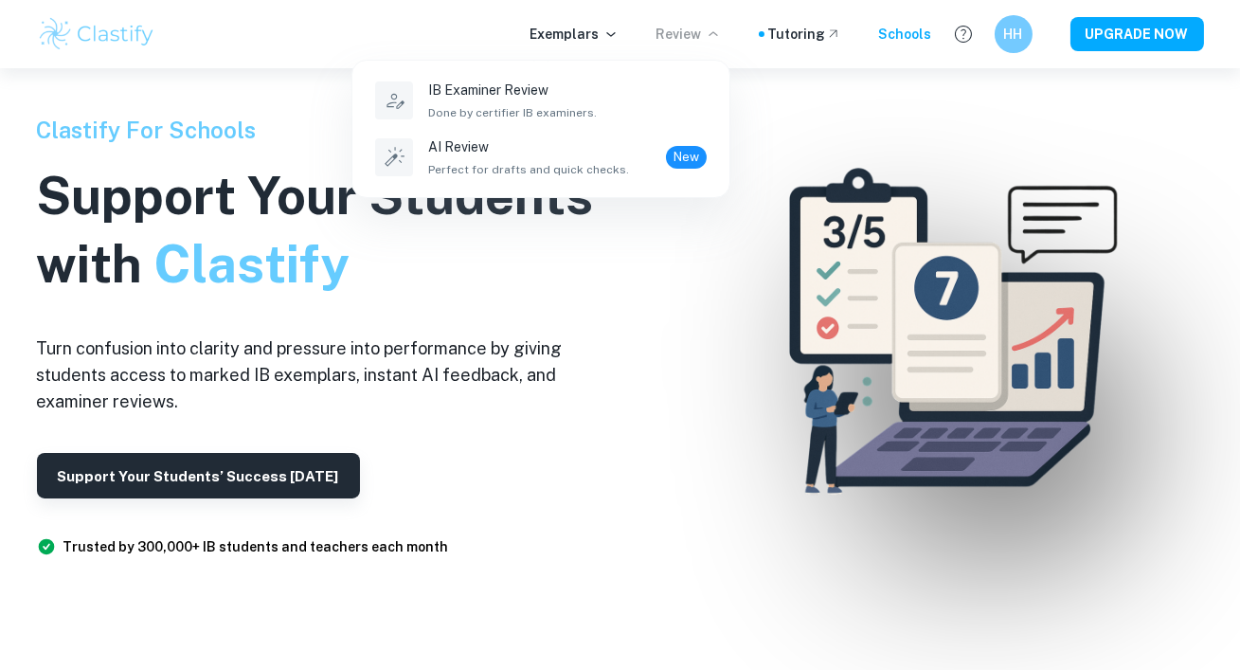
click at [617, 34] on div at bounding box center [620, 335] width 1240 height 670
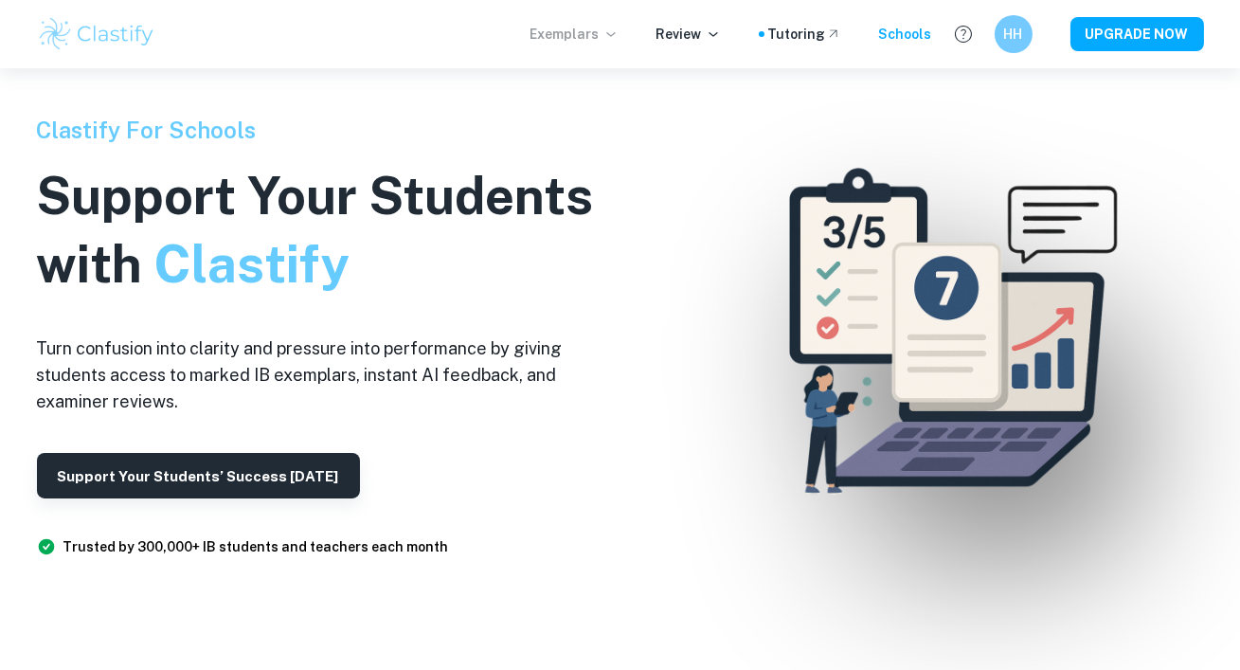
click at [599, 34] on p "Exemplars" at bounding box center [574, 34] width 88 height 21
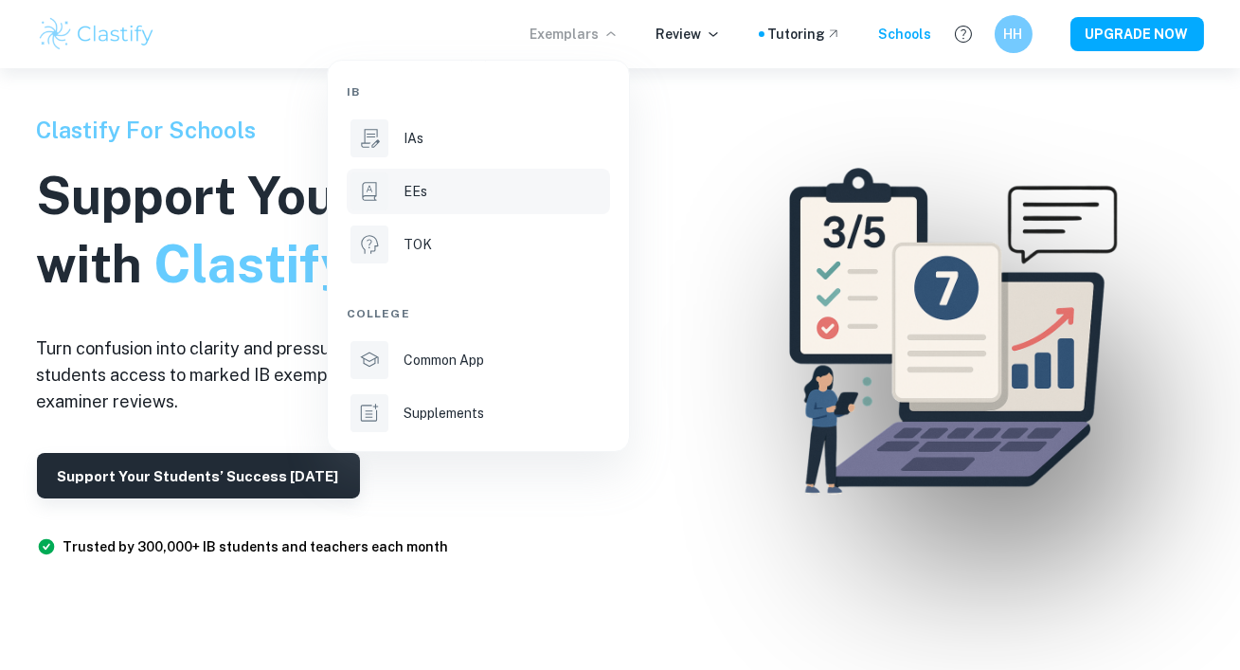
drag, startPoint x: 479, startPoint y: 411, endPoint x: 500, endPoint y: 172, distance: 239.6
click at [480, 412] on p "Supplements" at bounding box center [444, 413] width 81 height 21
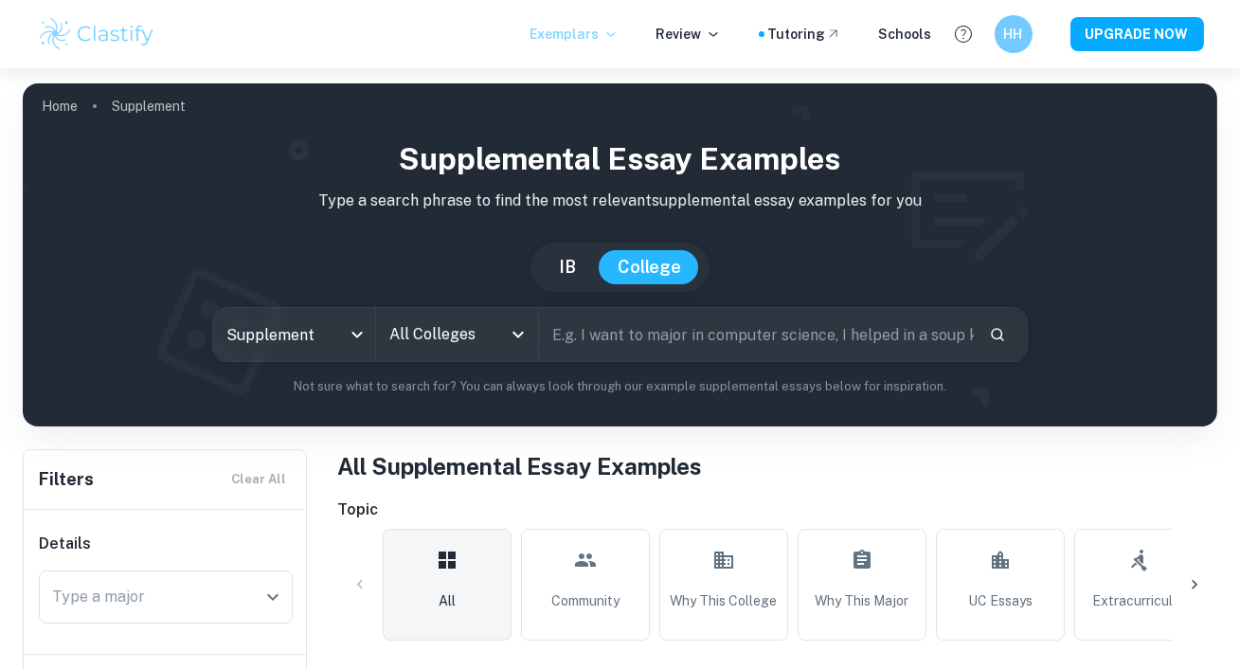
click at [605, 42] on p "Exemplars" at bounding box center [574, 34] width 88 height 21
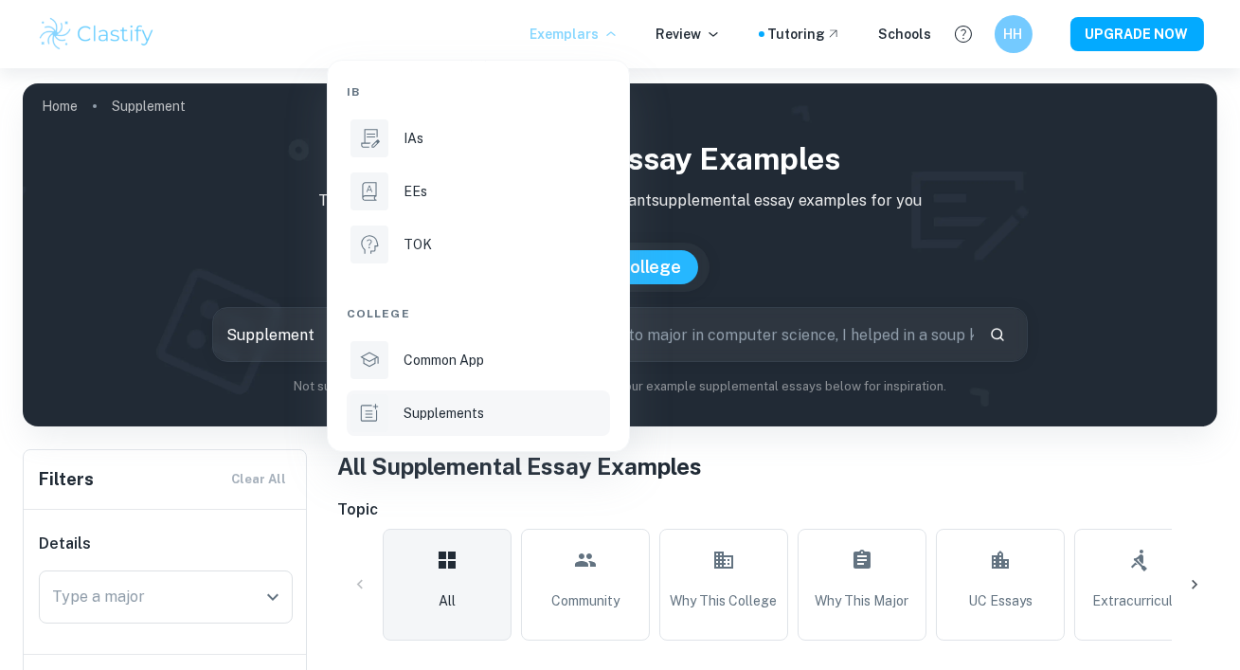
click at [842, 160] on div at bounding box center [620, 335] width 1240 height 670
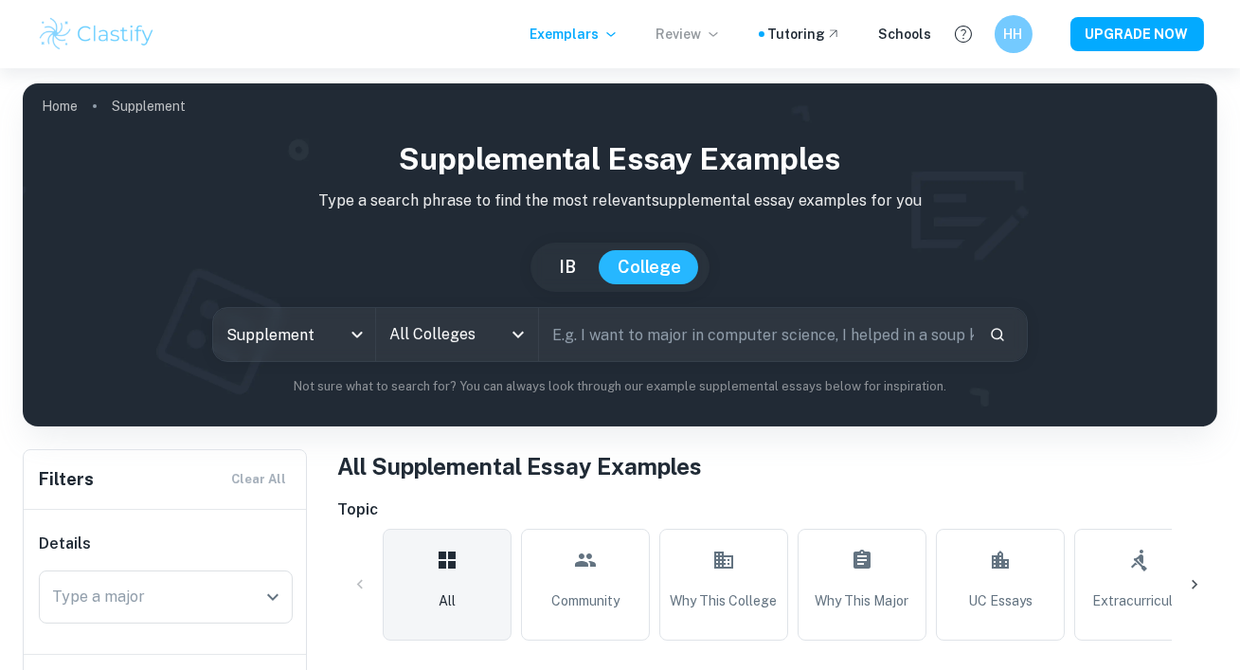
click at [702, 27] on p "Review" at bounding box center [688, 34] width 64 height 21
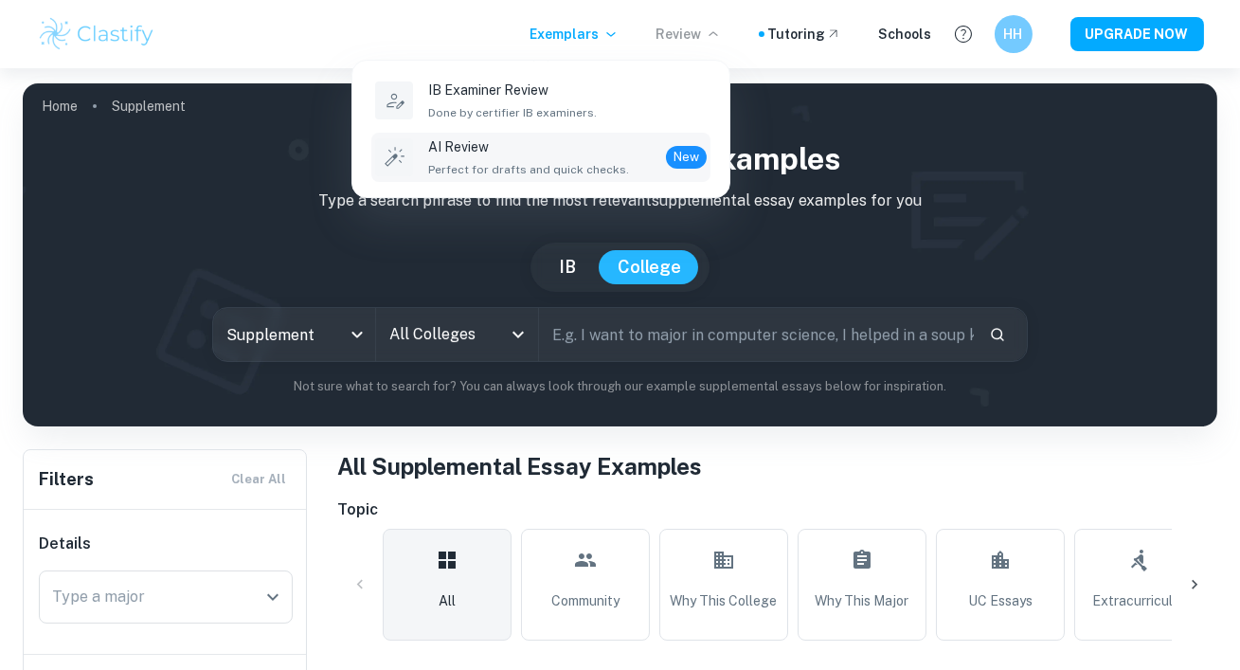
click at [645, 149] on div "AI Review Perfect for drafts and quick checks. New" at bounding box center [567, 157] width 278 height 42
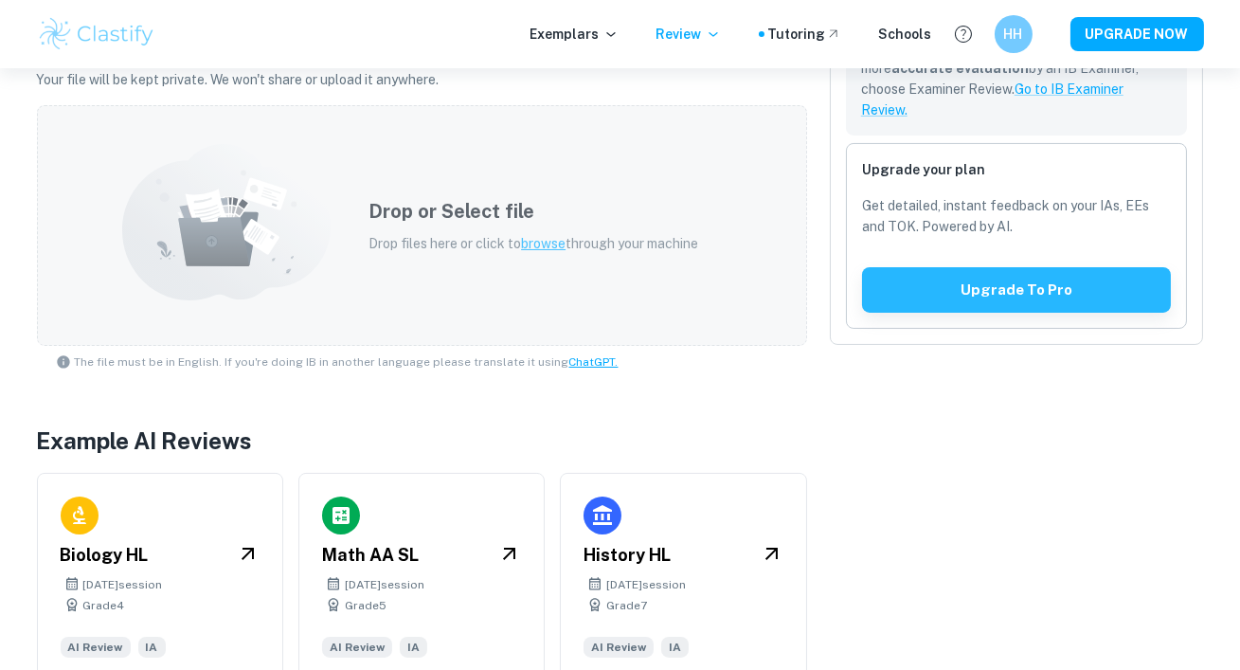
scroll to position [601, 0]
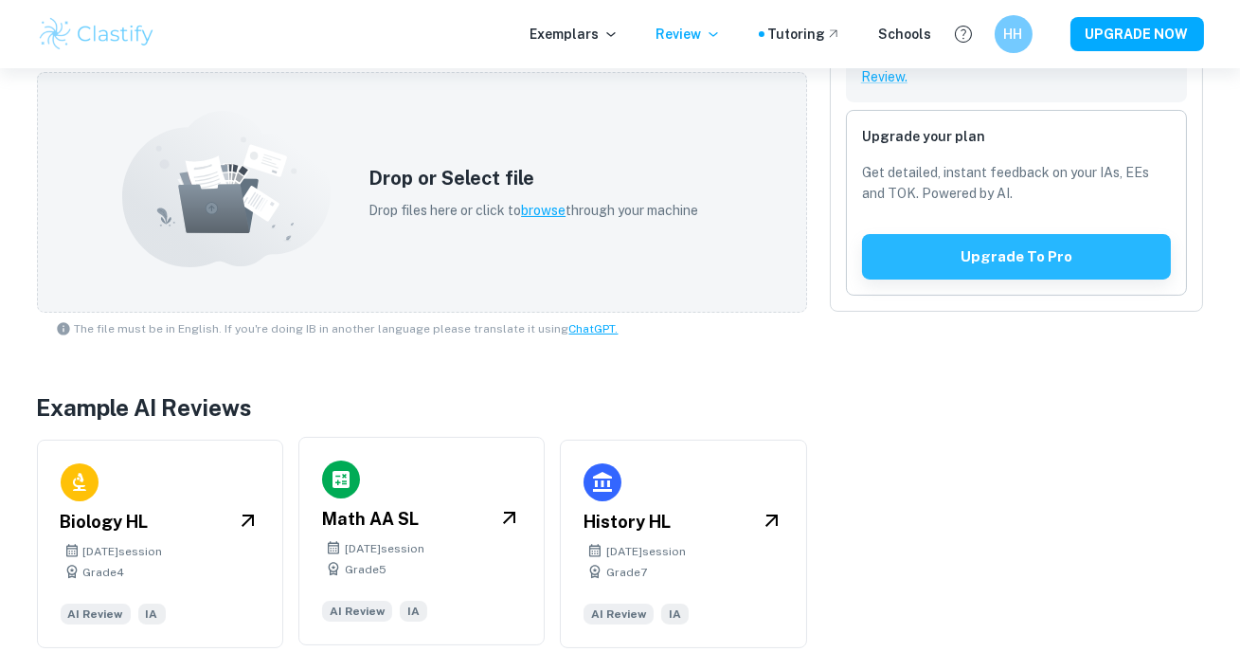
click at [436, 477] on div "Math AA SL November 2024 session Grade 5 AI Review IA" at bounding box center [421, 541] width 246 height 208
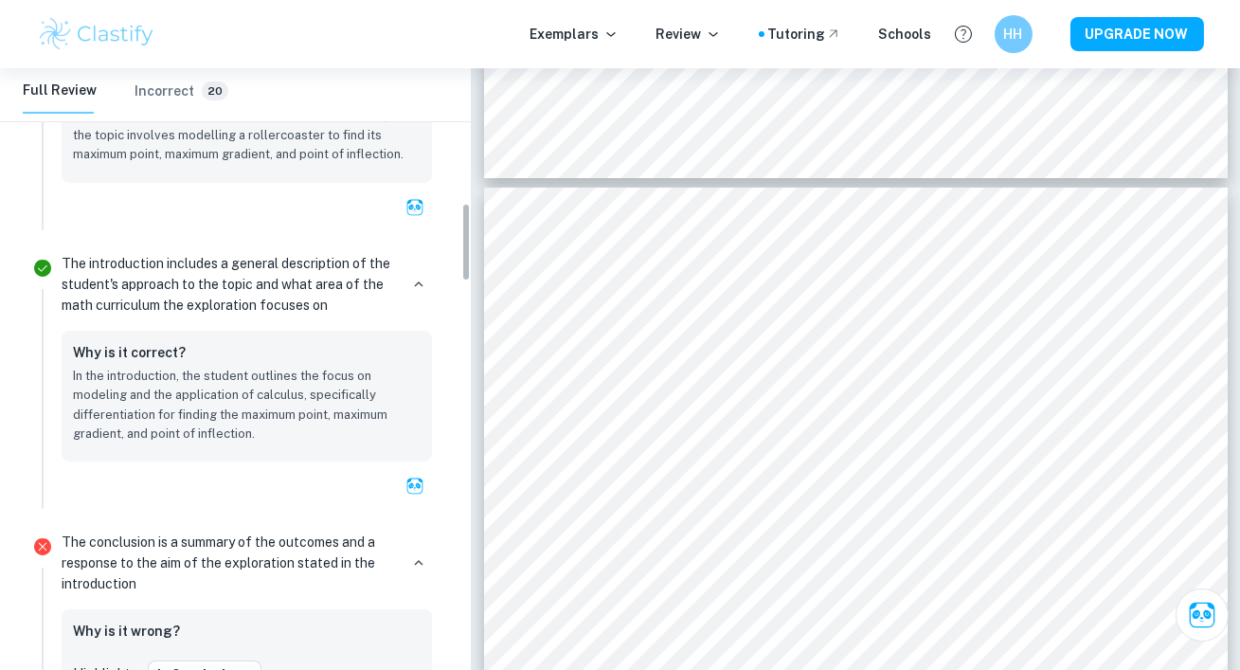
scroll to position [1295, 0]
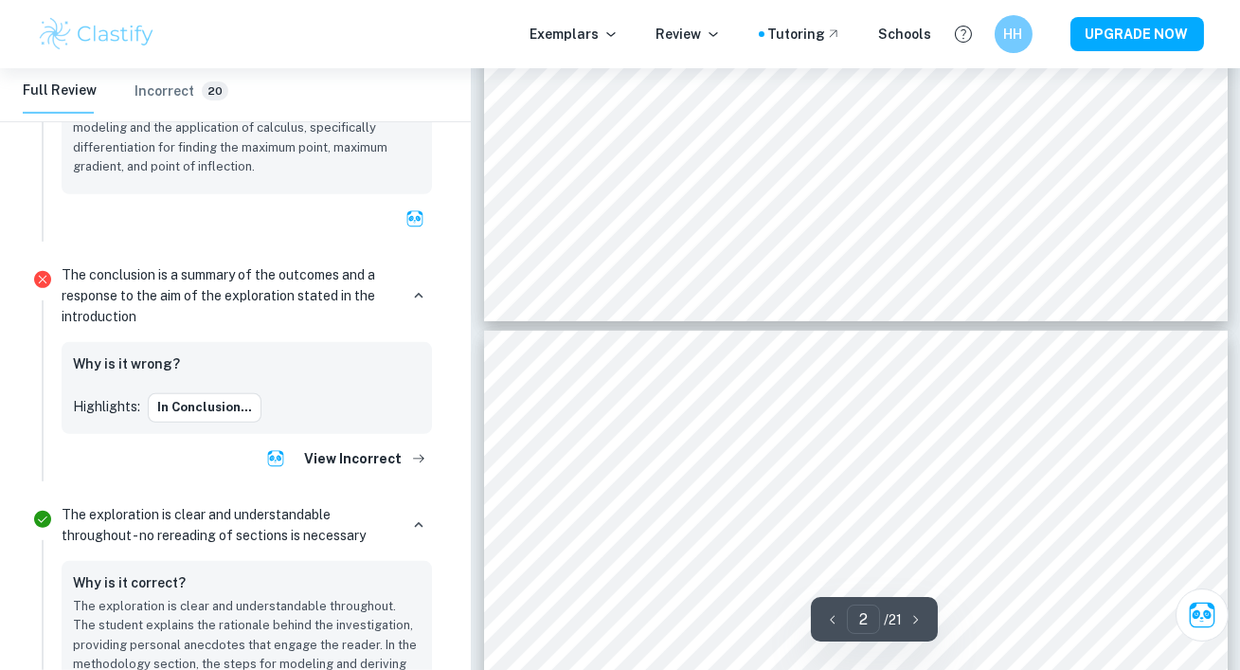
type input "3"
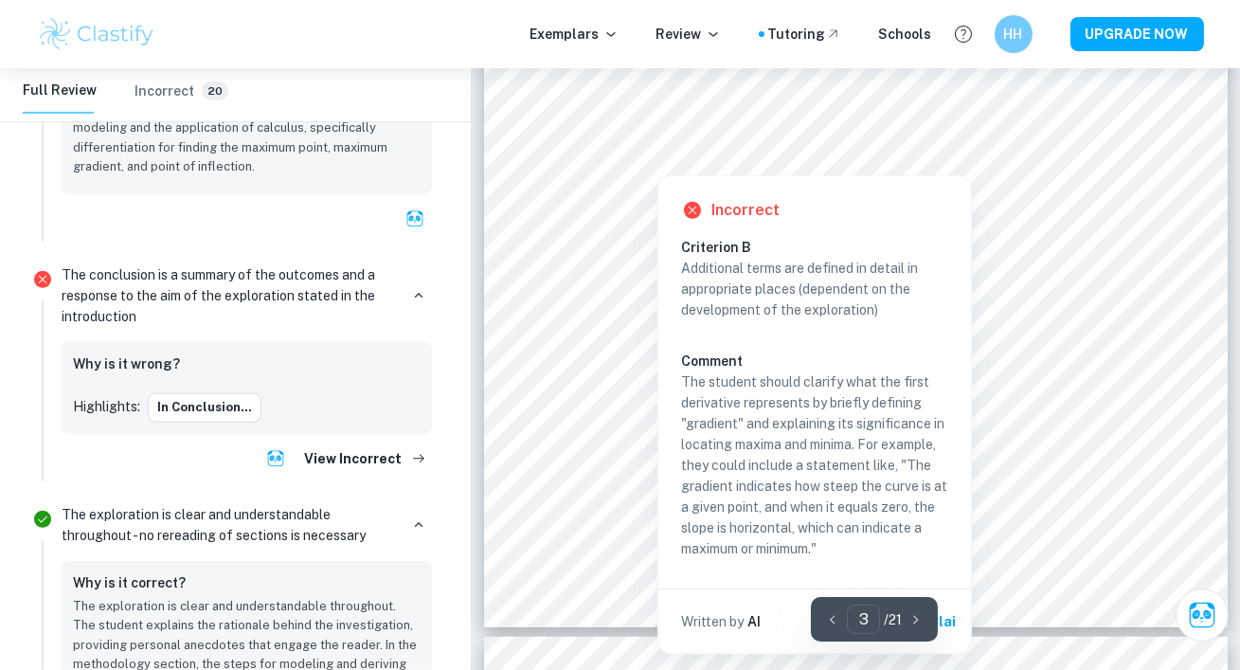
scroll to position [2715, 0]
